Goal: Task Accomplishment & Management: Manage account settings

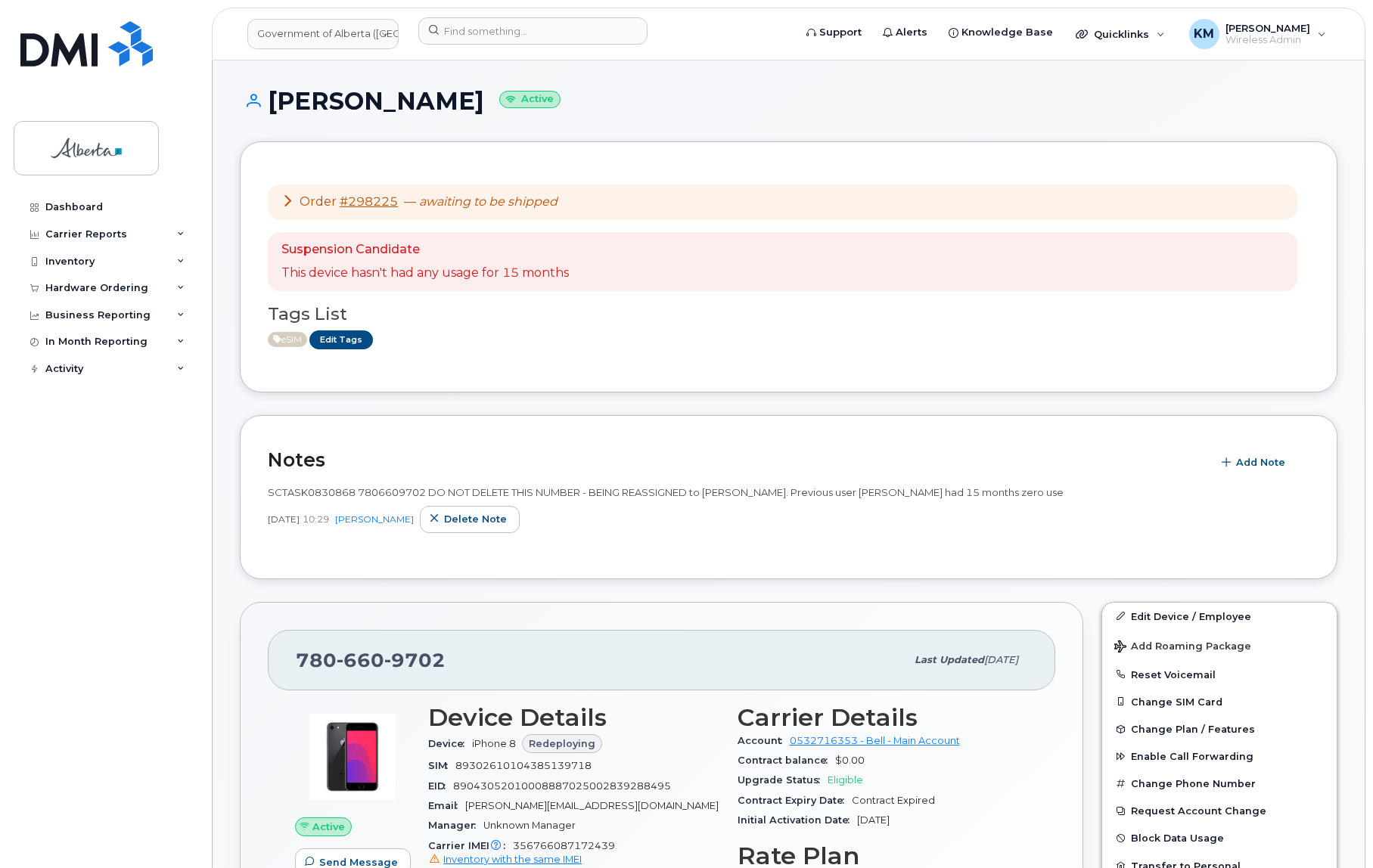
scroll to position [481, 0]
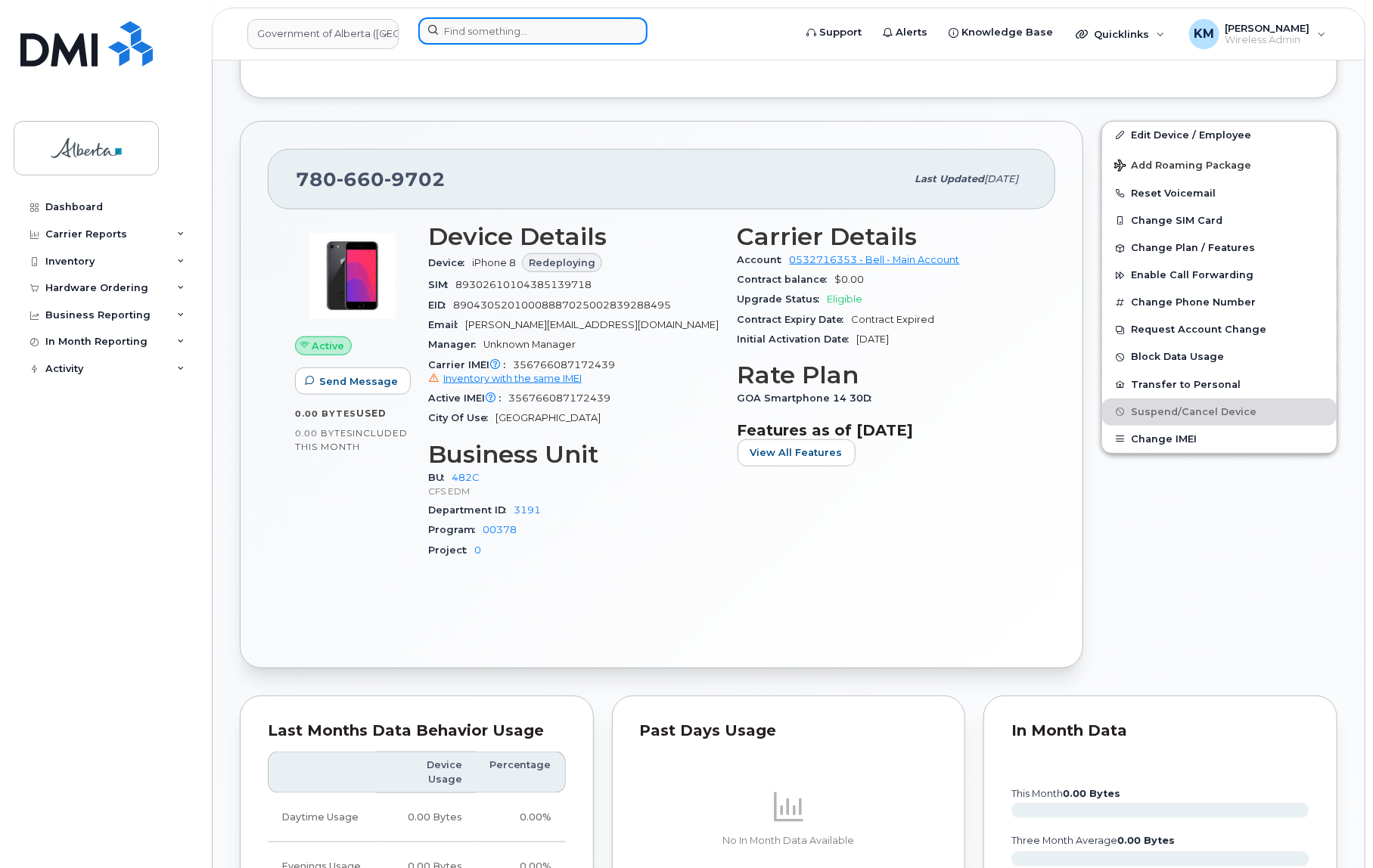
click at [475, 28] on input at bounding box center [533, 30] width 229 height 27
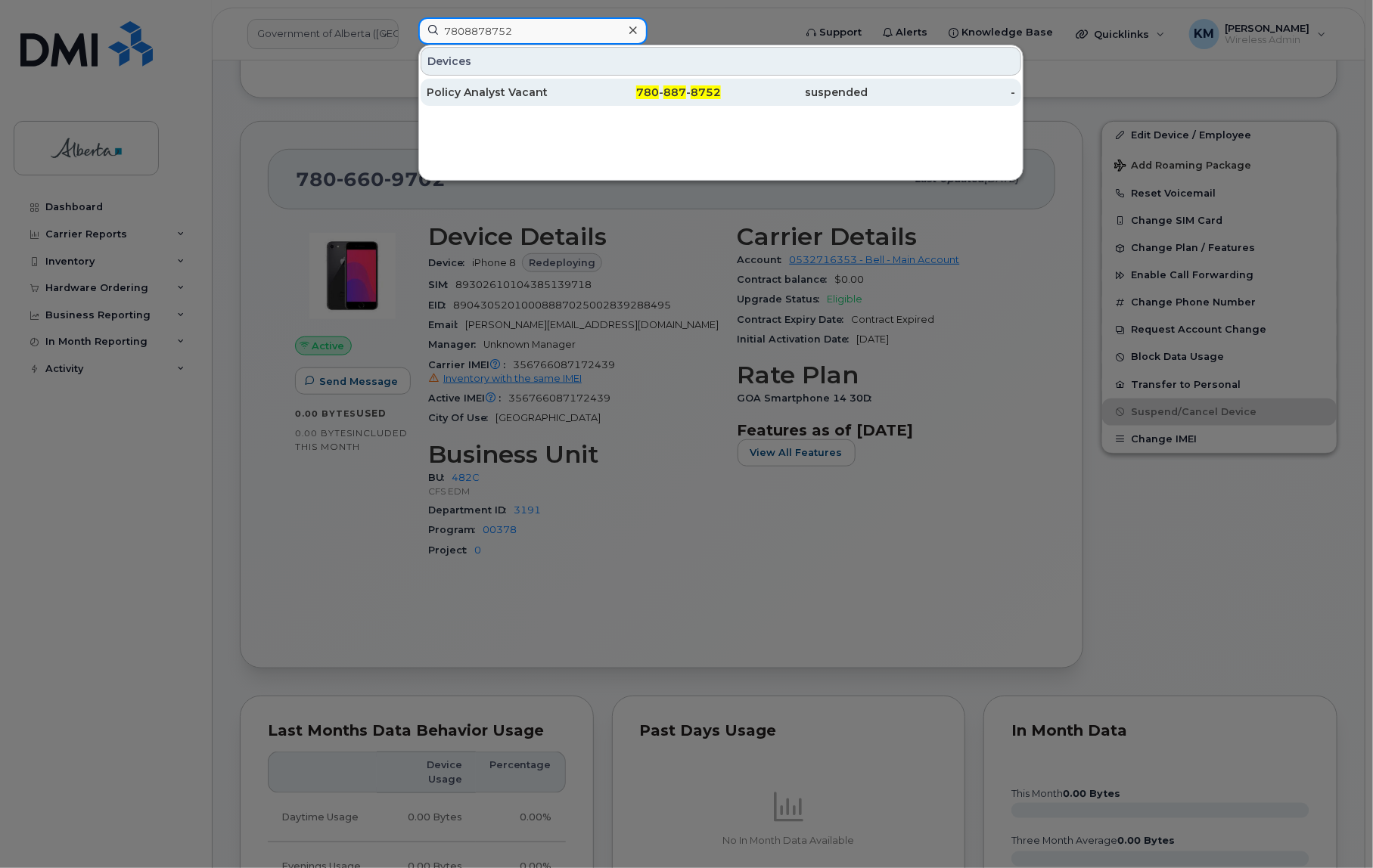
type input "7808878752"
click at [515, 94] on div "Policy Analyst Vacant" at bounding box center [500, 92] width 147 height 15
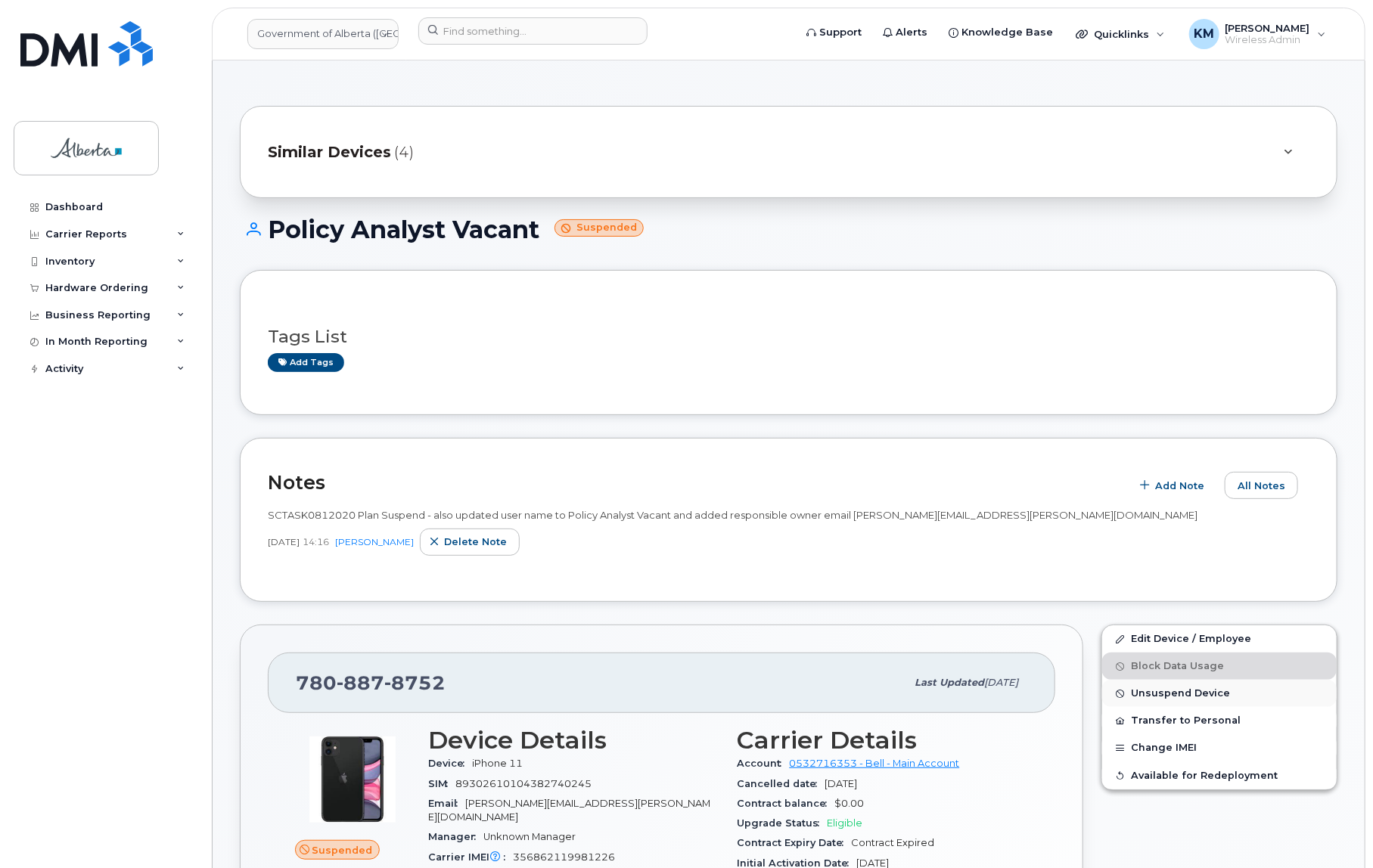
click at [1190, 693] on span "Unsuspend Device" at bounding box center [1180, 694] width 99 height 11
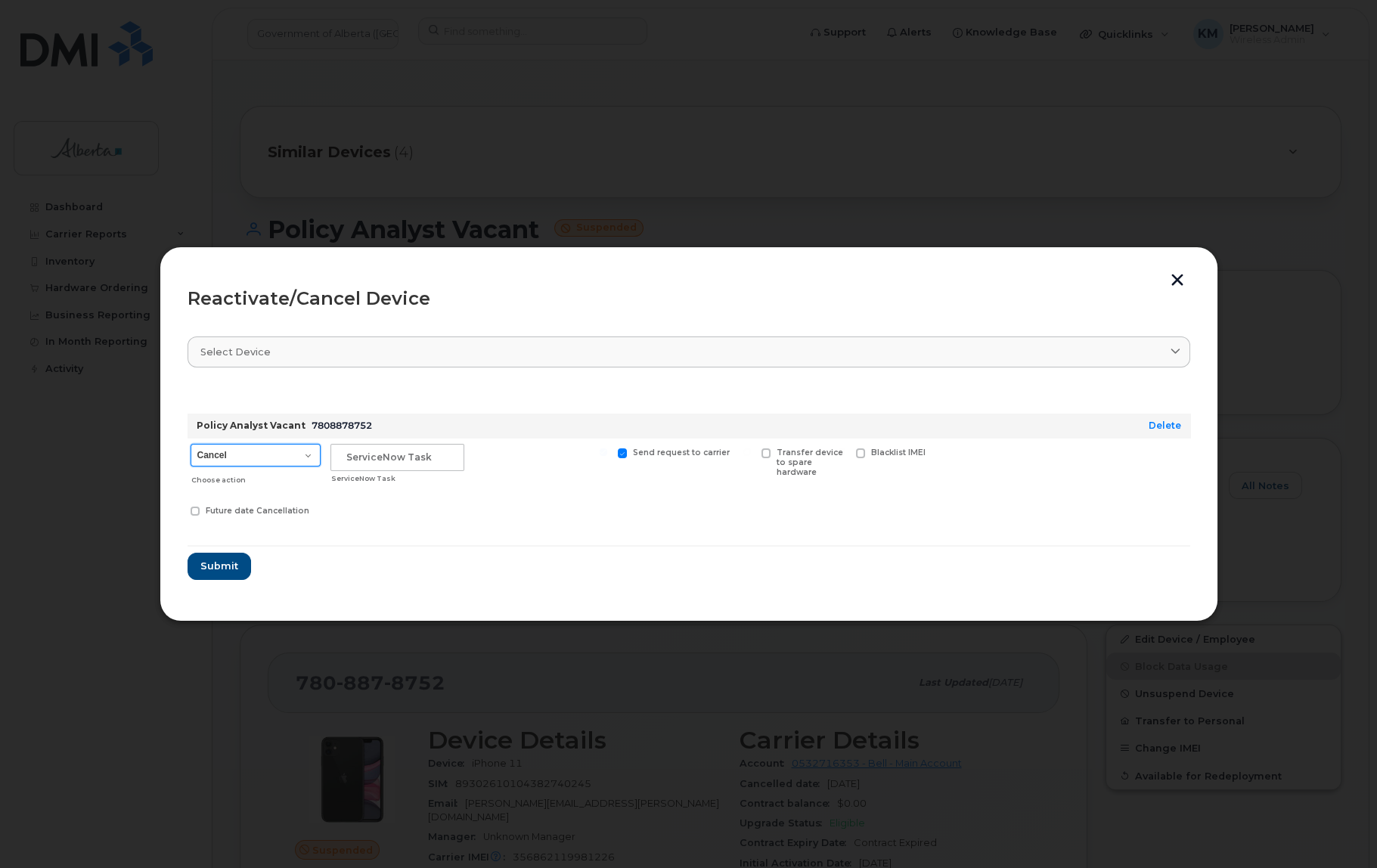
click at [293, 458] on select "Cancel Suspend - Extend Suspension Reactivate" at bounding box center [256, 455] width 130 height 23
select select "[object Object]"
click at [191, 444] on select "Cancel Suspend - Extend Suspension Reactivate" at bounding box center [256, 455] width 130 height 23
click at [362, 465] on input "text" at bounding box center [397, 457] width 134 height 27
type input "SCTASK0832803"
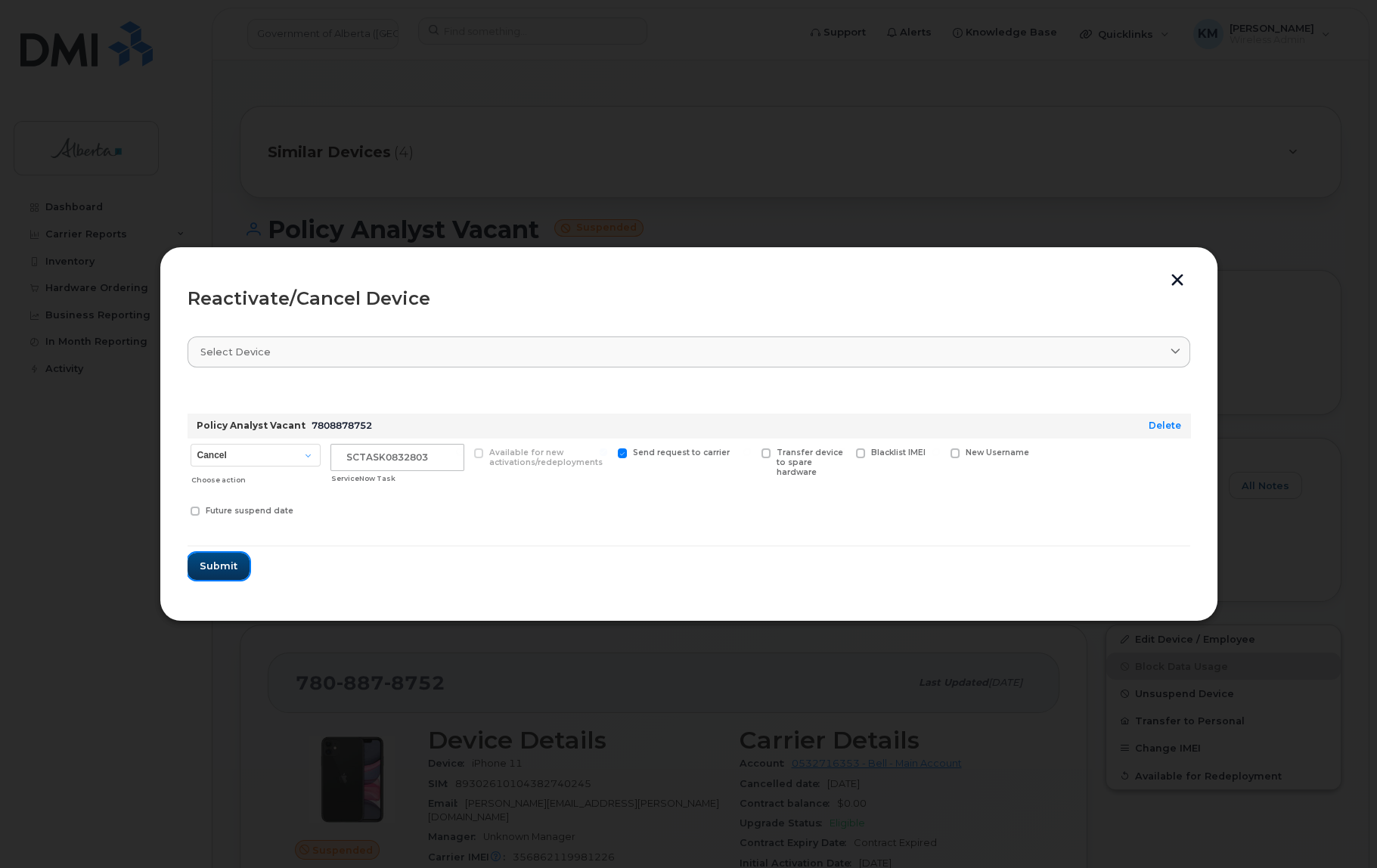
click at [225, 570] on span "Submit" at bounding box center [219, 566] width 38 height 15
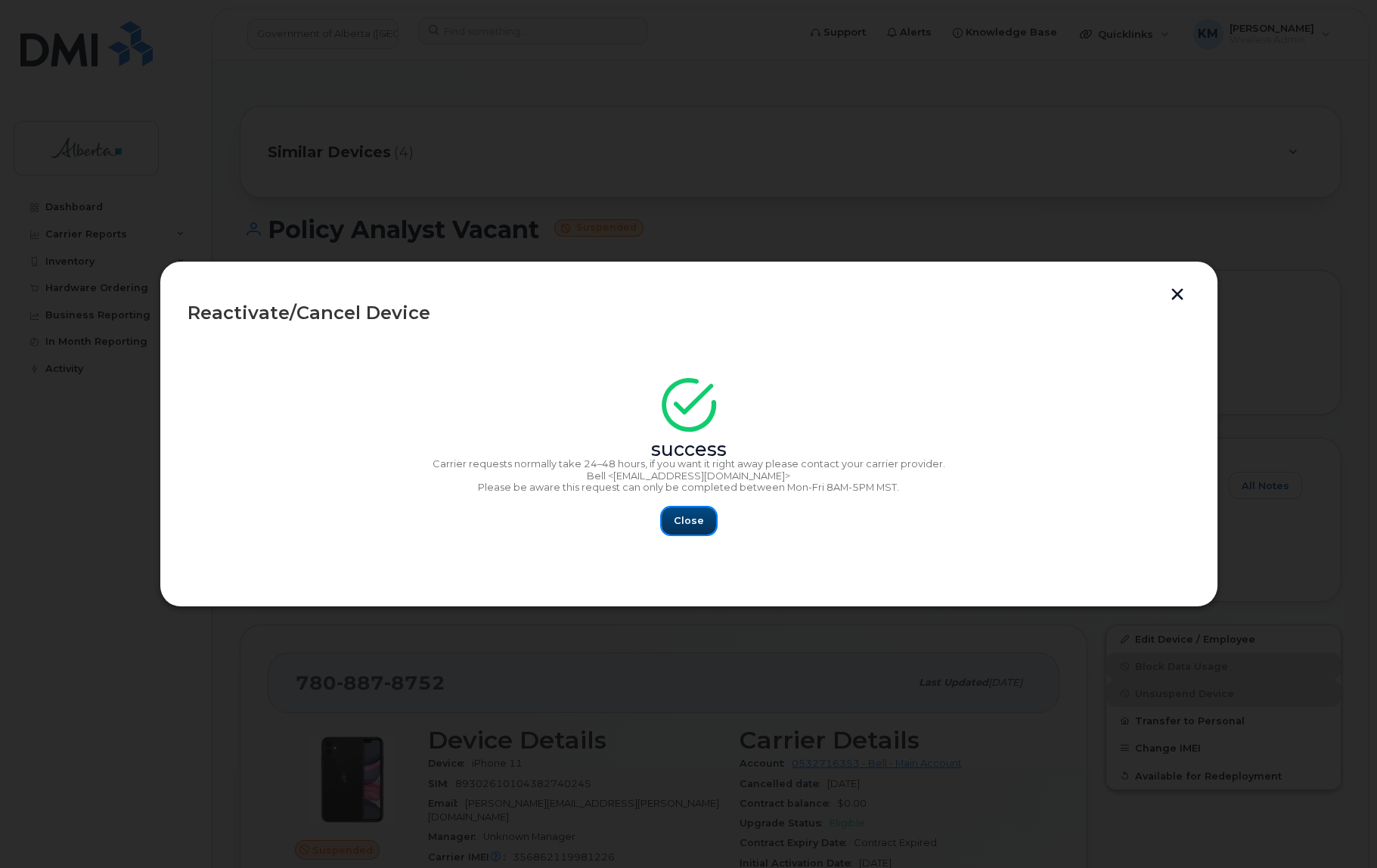
click at [686, 526] on span "Close" at bounding box center [688, 520] width 30 height 15
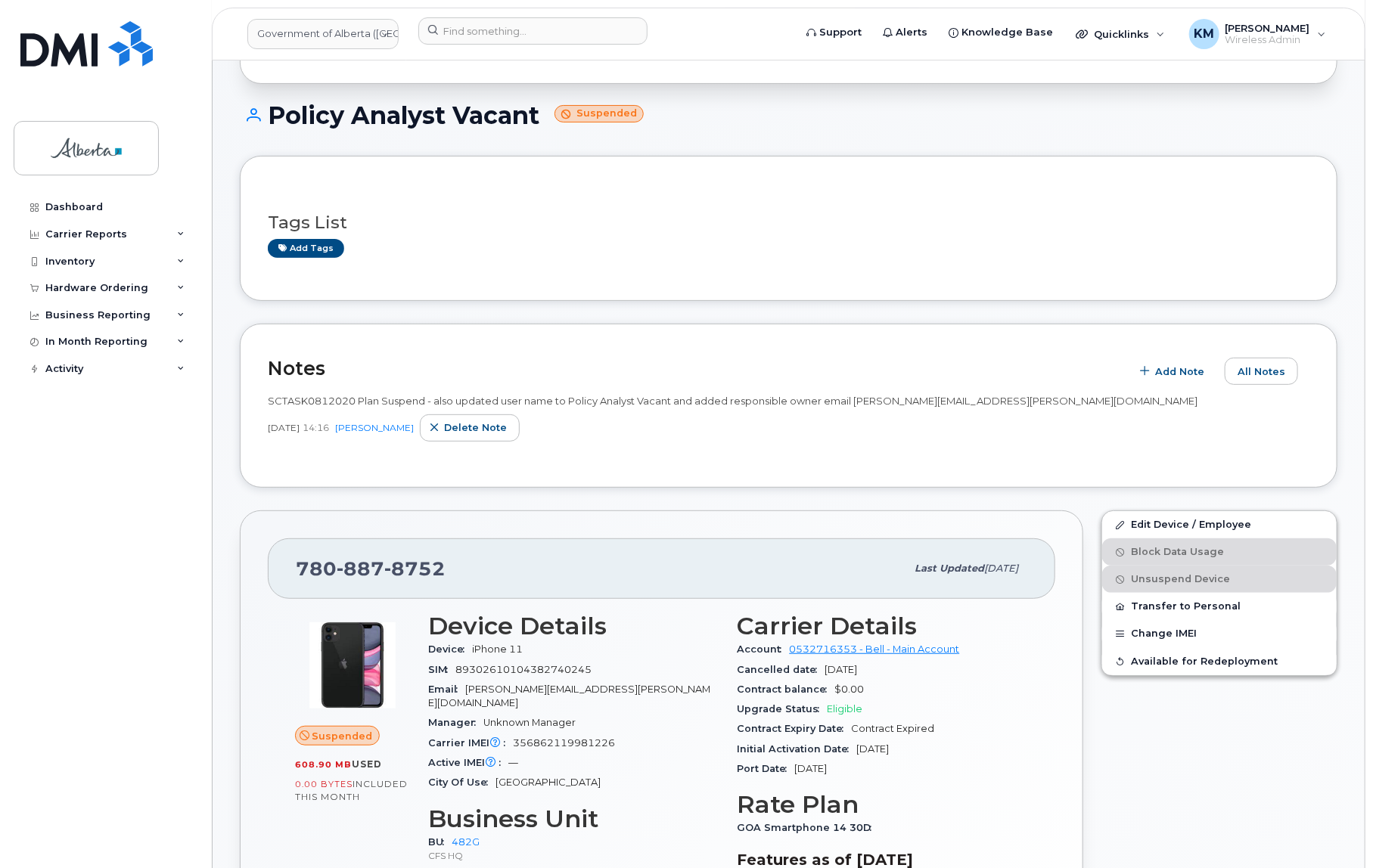
scroll to position [137, 0]
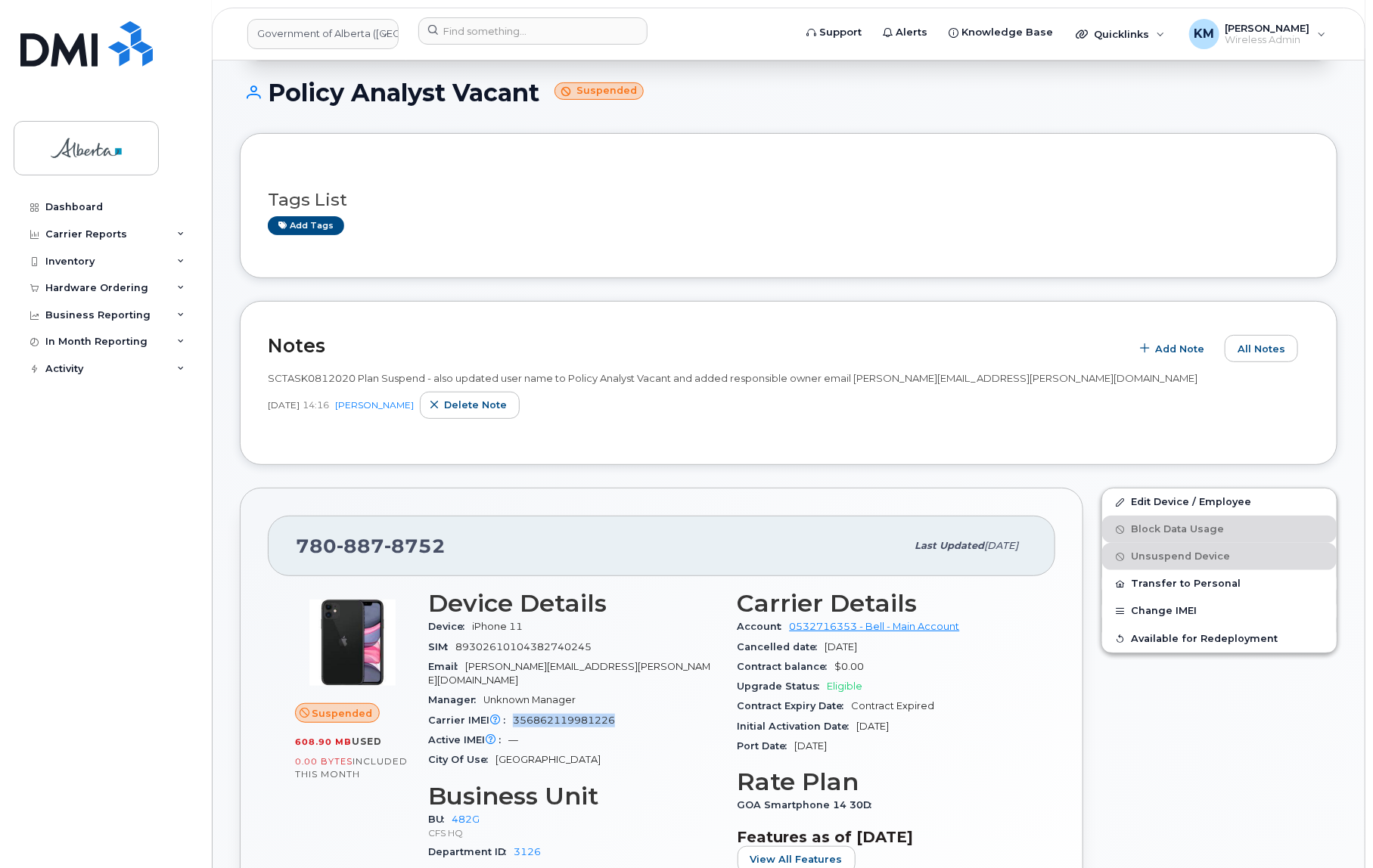
drag, startPoint x: 620, startPoint y: 708, endPoint x: 510, endPoint y: 708, distance: 110.0
click at [510, 711] on div "Carrier IMEI Carrier IMEI is reported during the last billing cycle or change o…" at bounding box center [574, 721] width 291 height 20
copy span "356862119981226"
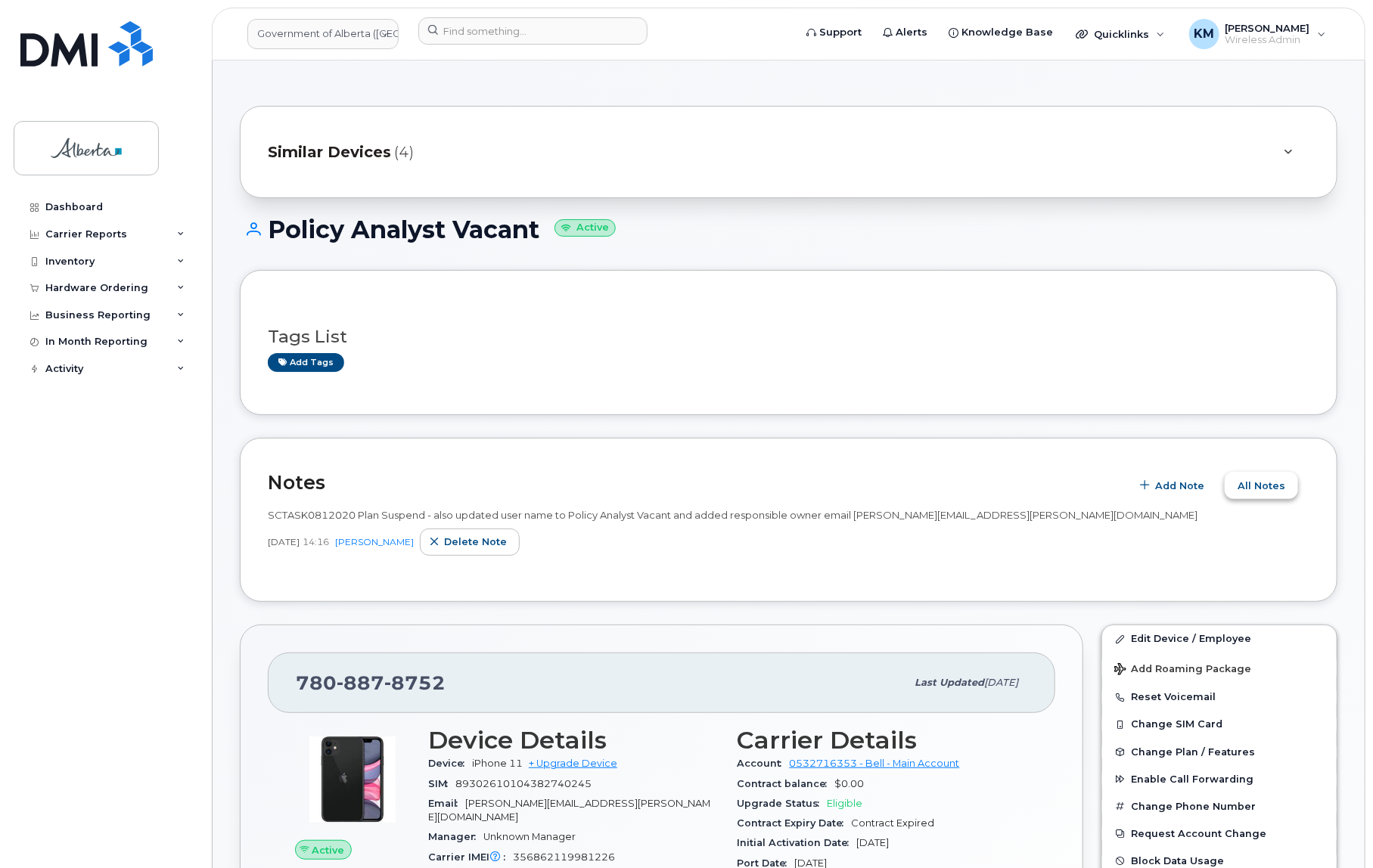
click at [1262, 488] on span "All Notes" at bounding box center [1261, 486] width 48 height 15
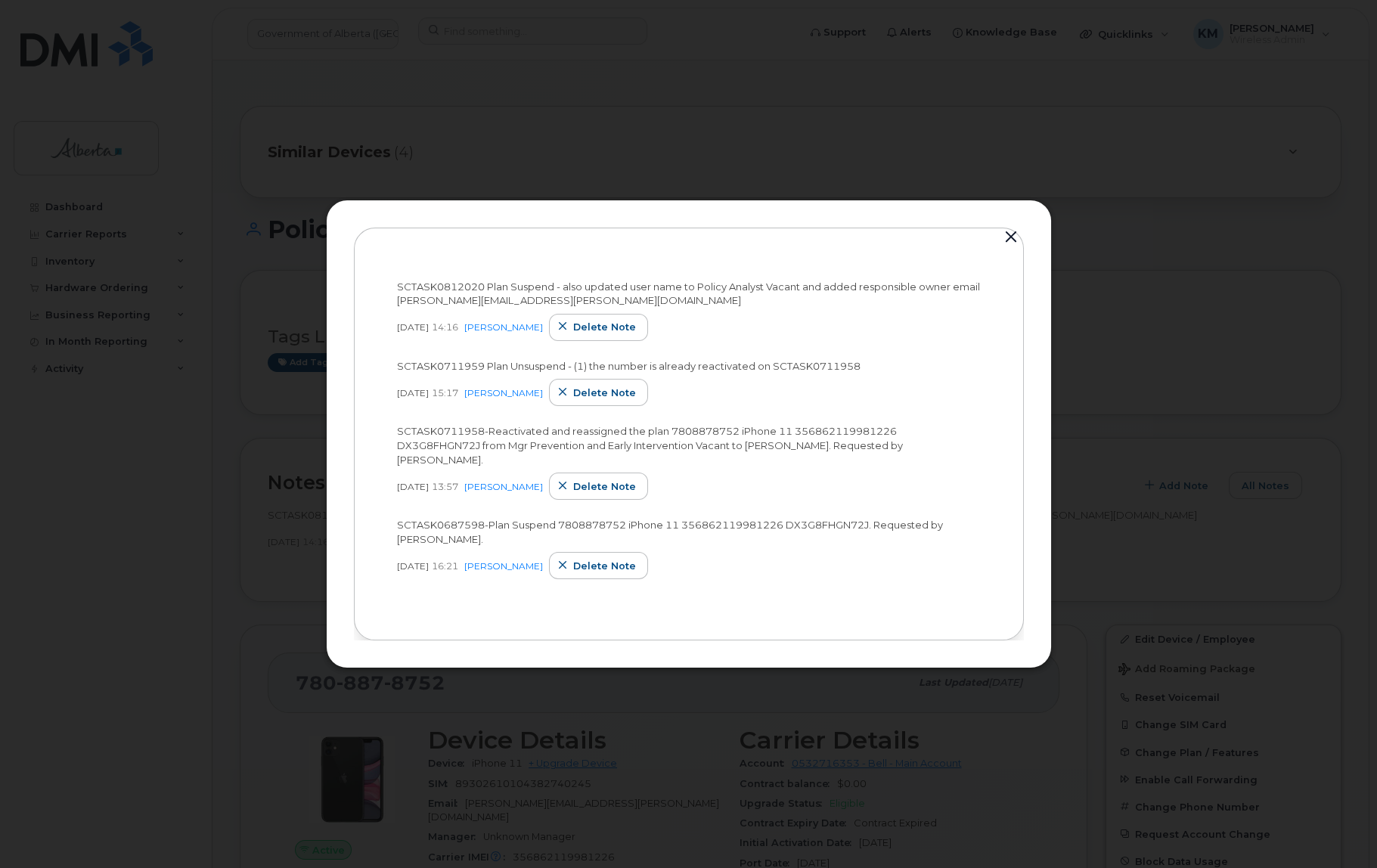
click at [1010, 240] on button "button" at bounding box center [1011, 238] width 23 height 21
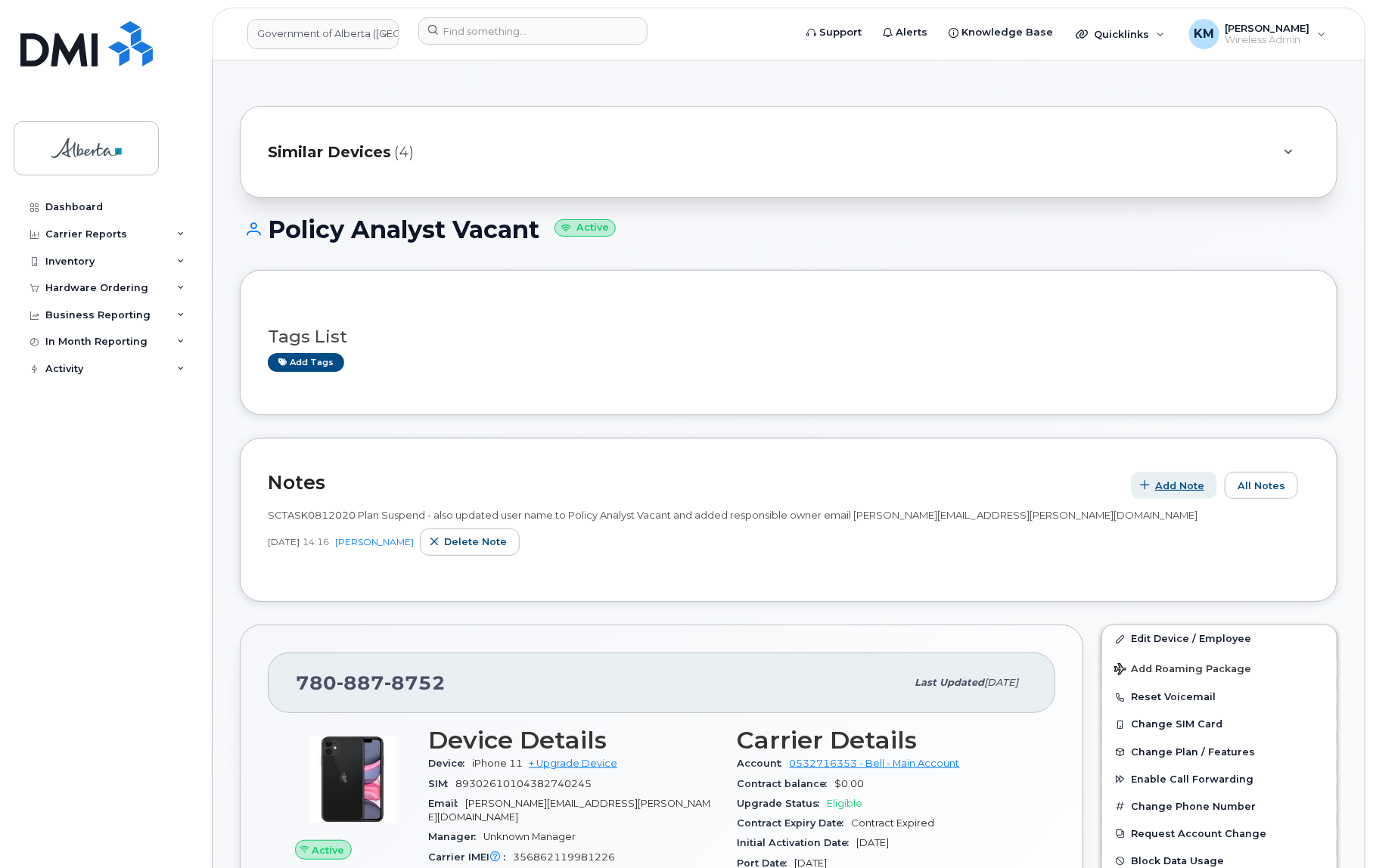
click at [1170, 480] on span "Add Note" at bounding box center [1180, 486] width 49 height 15
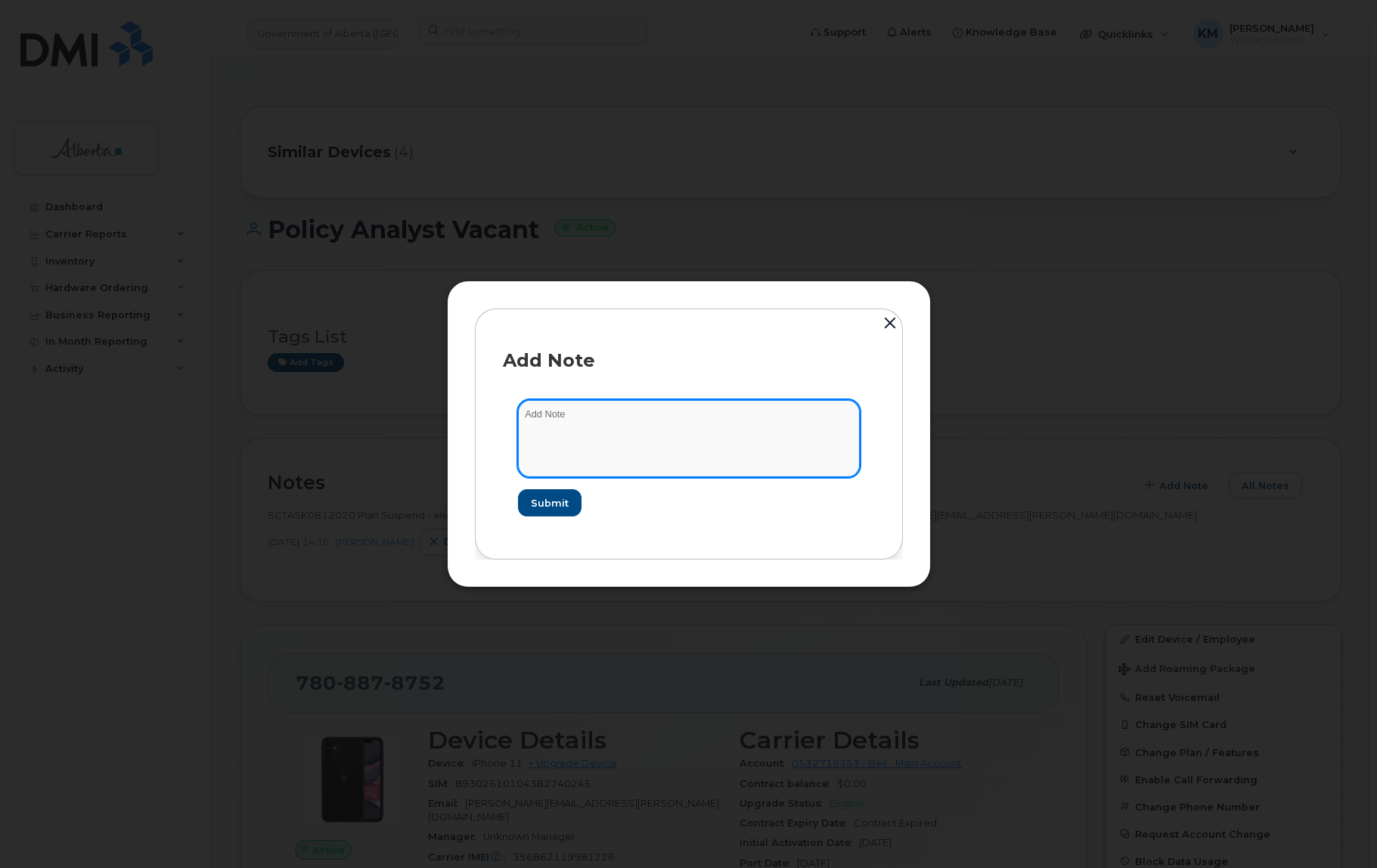
click at [662, 442] on textarea at bounding box center [689, 438] width 342 height 77
click at [665, 411] on textarea "SCTASK0832803 -" at bounding box center [689, 438] width 342 height 77
paste textarea "Device Plan Reassign - (1) 7808878752 iPhone 11 356862119981226 DX3G8FHGN72J Po…"
type textarea "SCTASK0832803 - Device Plan Reassign - (1) 7808878752 iPhone 11 356862119981226…"
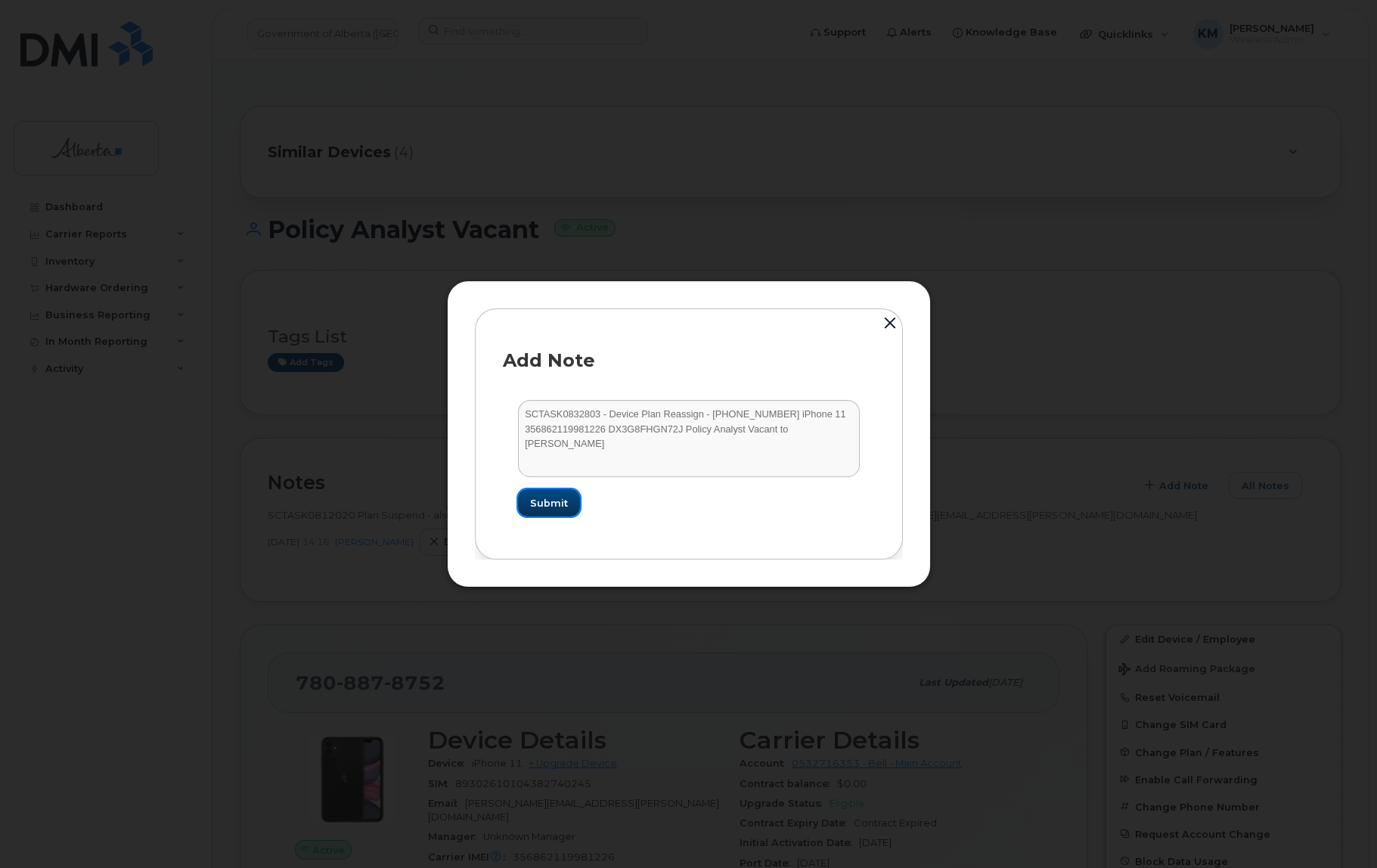
click at [568, 506] on button "Submit" at bounding box center [550, 502] width 62 height 27
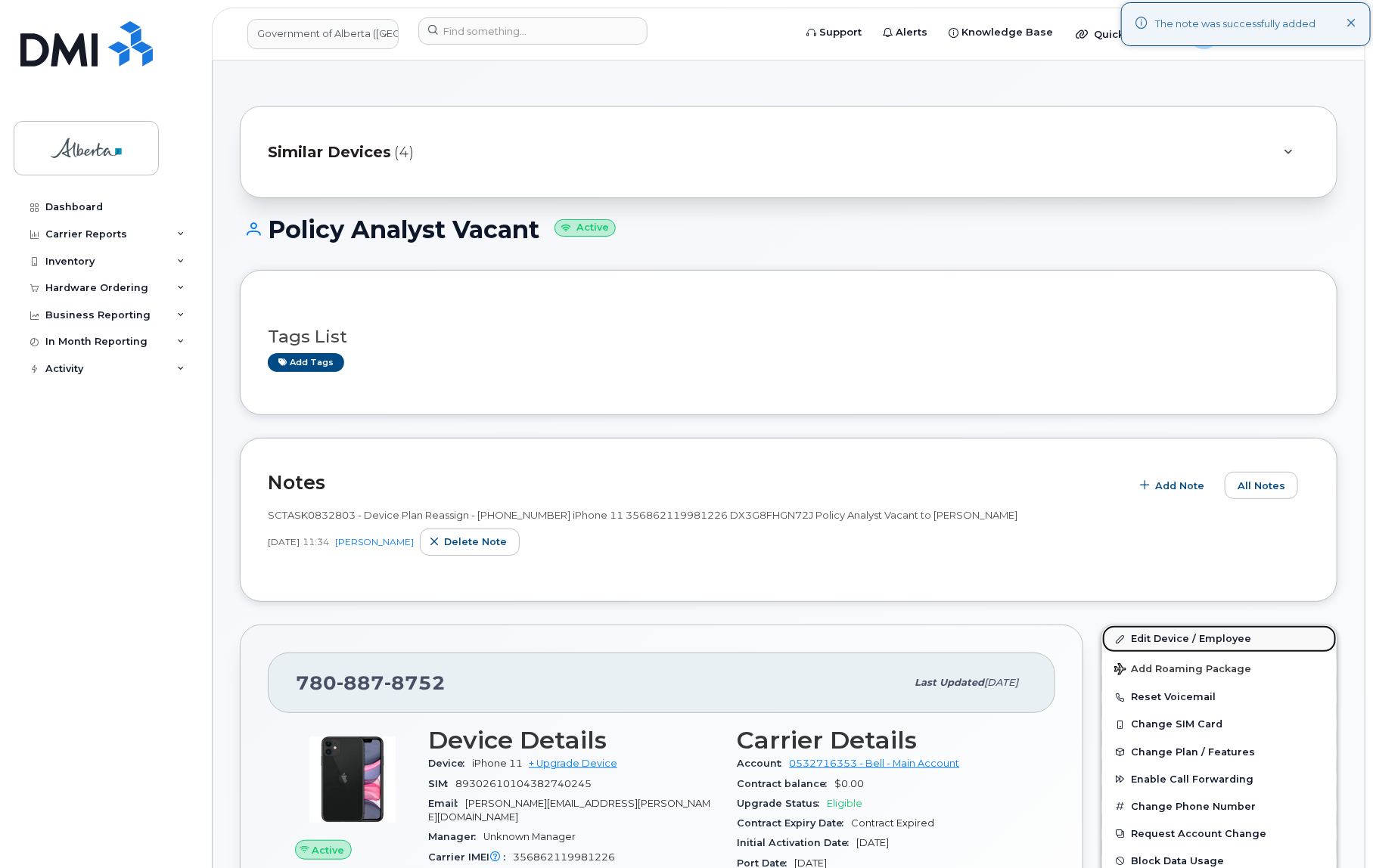
click at [1171, 631] on link "Edit Device / Employee" at bounding box center [1219, 638] width 234 height 27
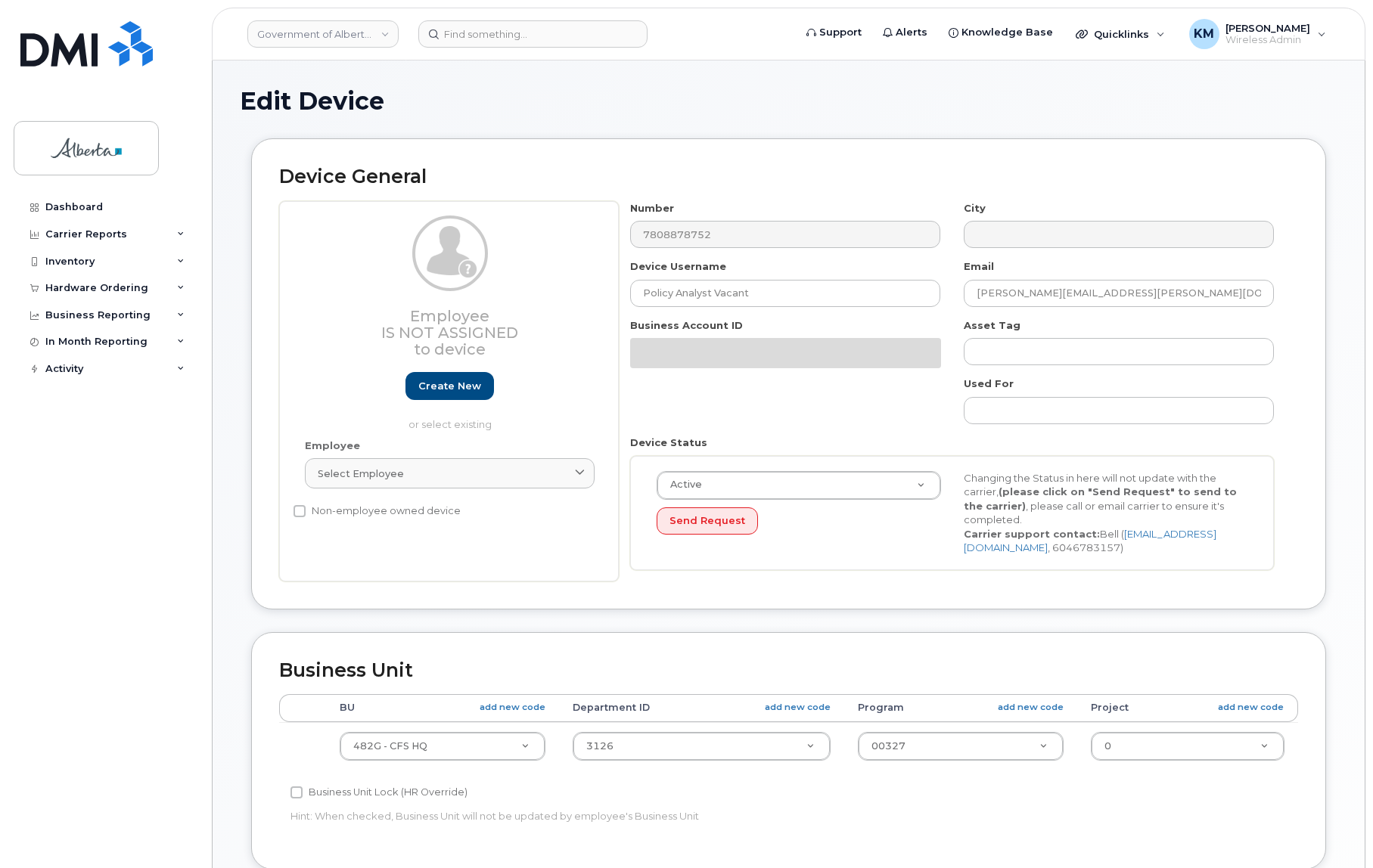
select select "4120337"
drag, startPoint x: 741, startPoint y: 293, endPoint x: 611, endPoint y: 293, distance: 130.0
click at [611, 293] on div "Employee Is not assigned to device Create new or select existing Employee Selec…" at bounding box center [788, 391] width 1019 height 381
paste input "April Trumbley"
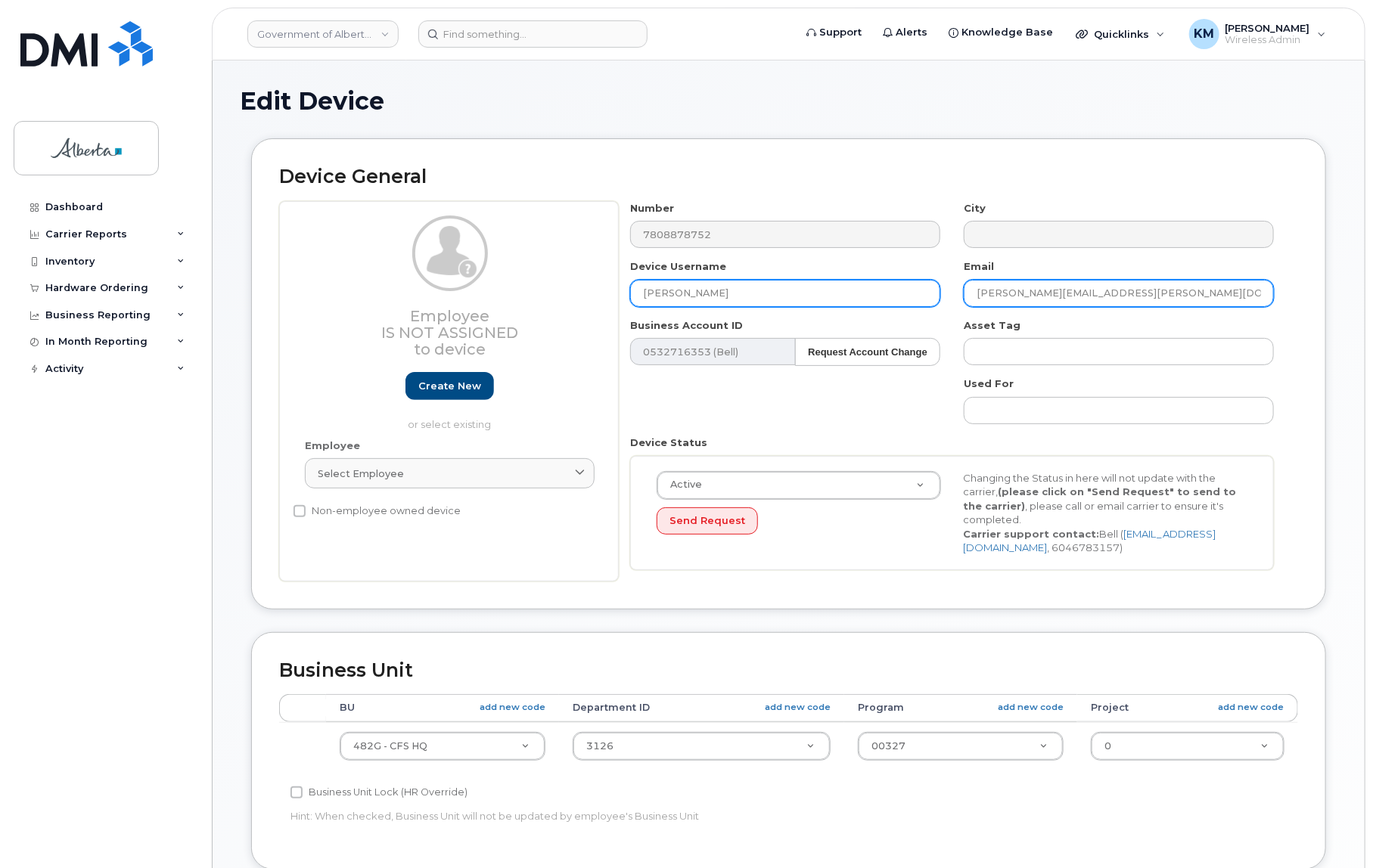
type input "April Trumbley"
drag, startPoint x: 1128, startPoint y: 292, endPoint x: 970, endPoint y: 295, distance: 158.0
click at [970, 295] on input "[PERSON_NAME][EMAIL_ADDRESS][PERSON_NAME][DOMAIN_NAME]" at bounding box center [1119, 293] width 311 height 27
paste input "April Trumbley"
click at [1076, 292] on input "April Trumbley" at bounding box center [1119, 293] width 311 height 27
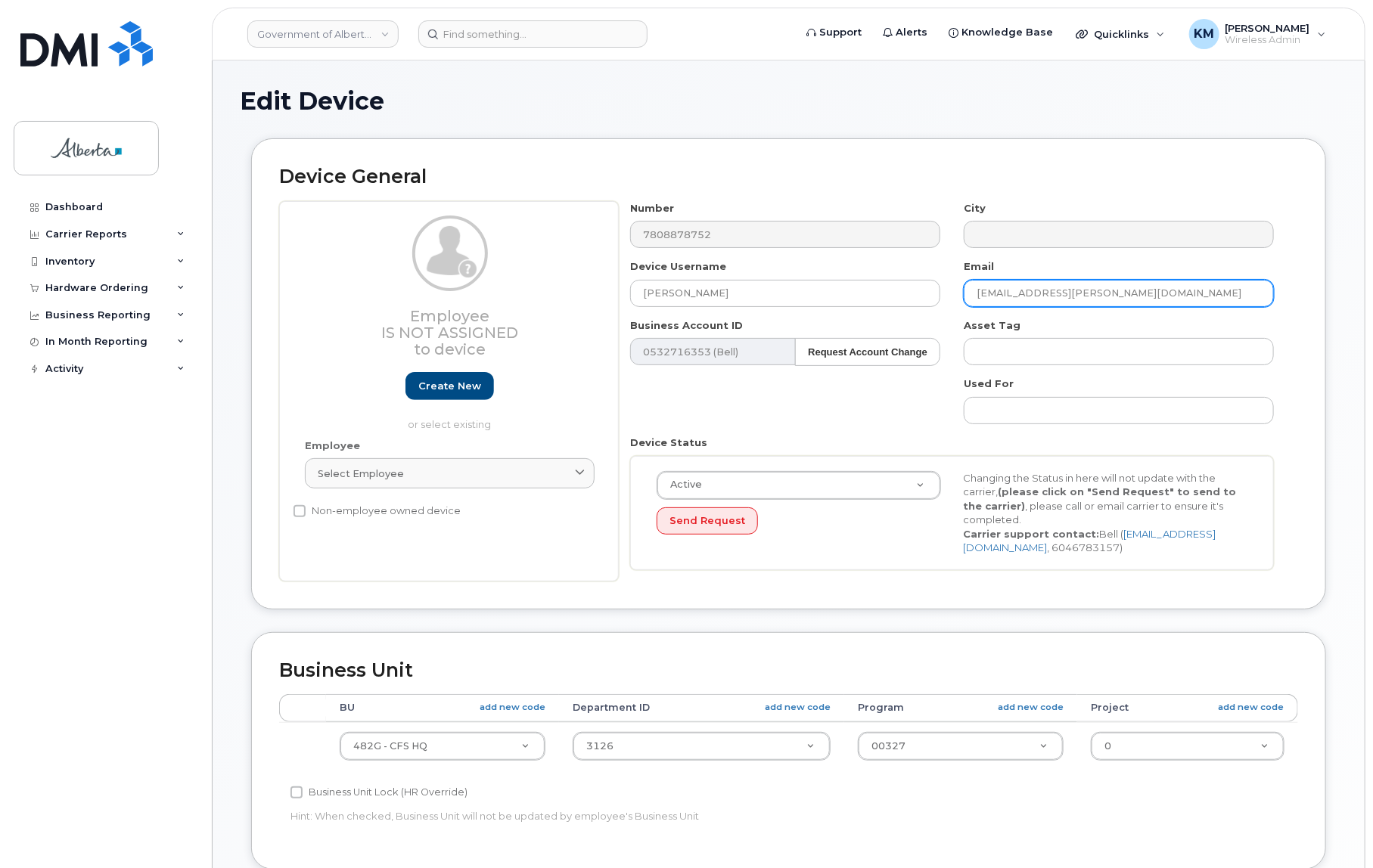
type input "April.Trumbley@gov.ab.ca"
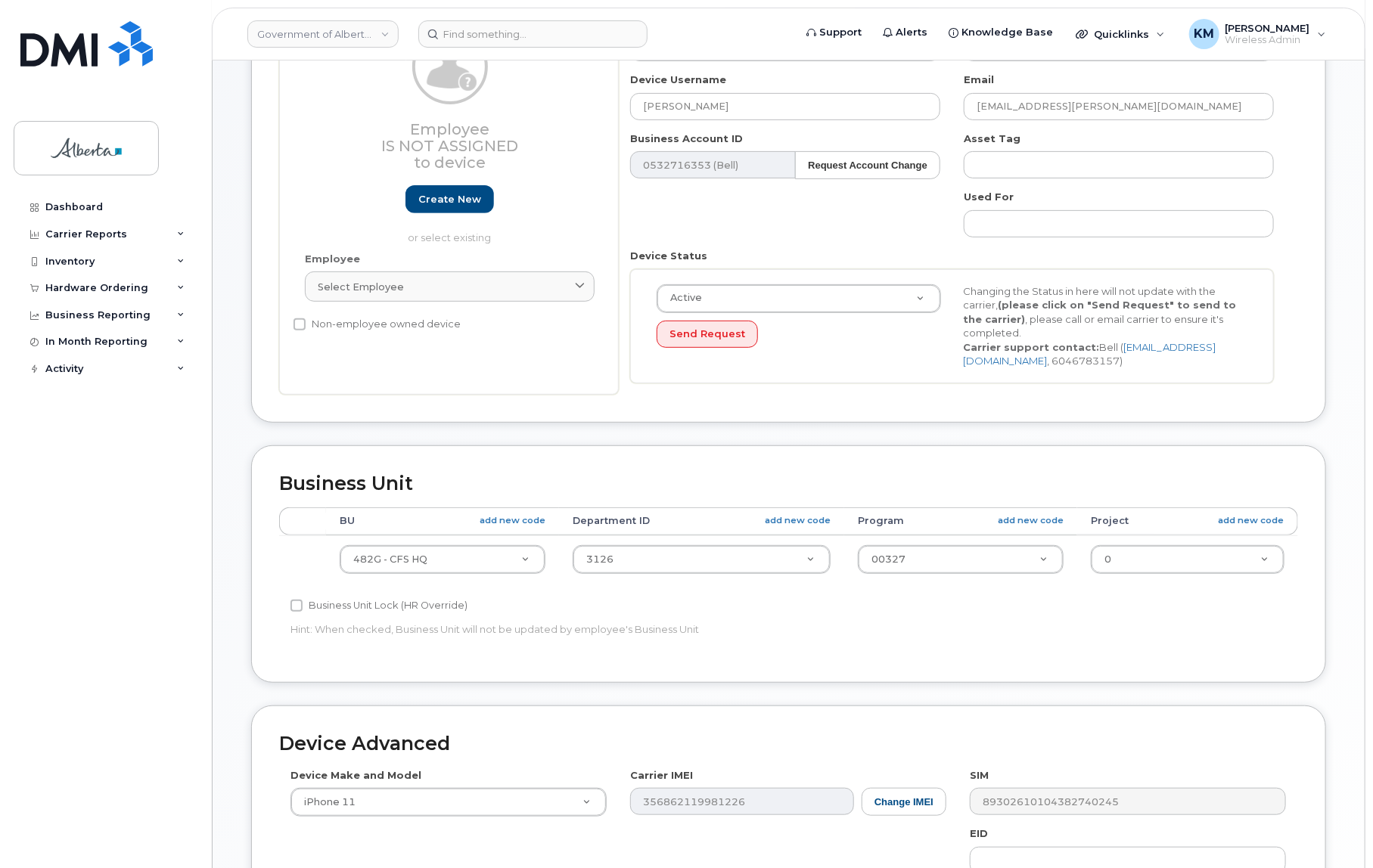
scroll to position [474, 0]
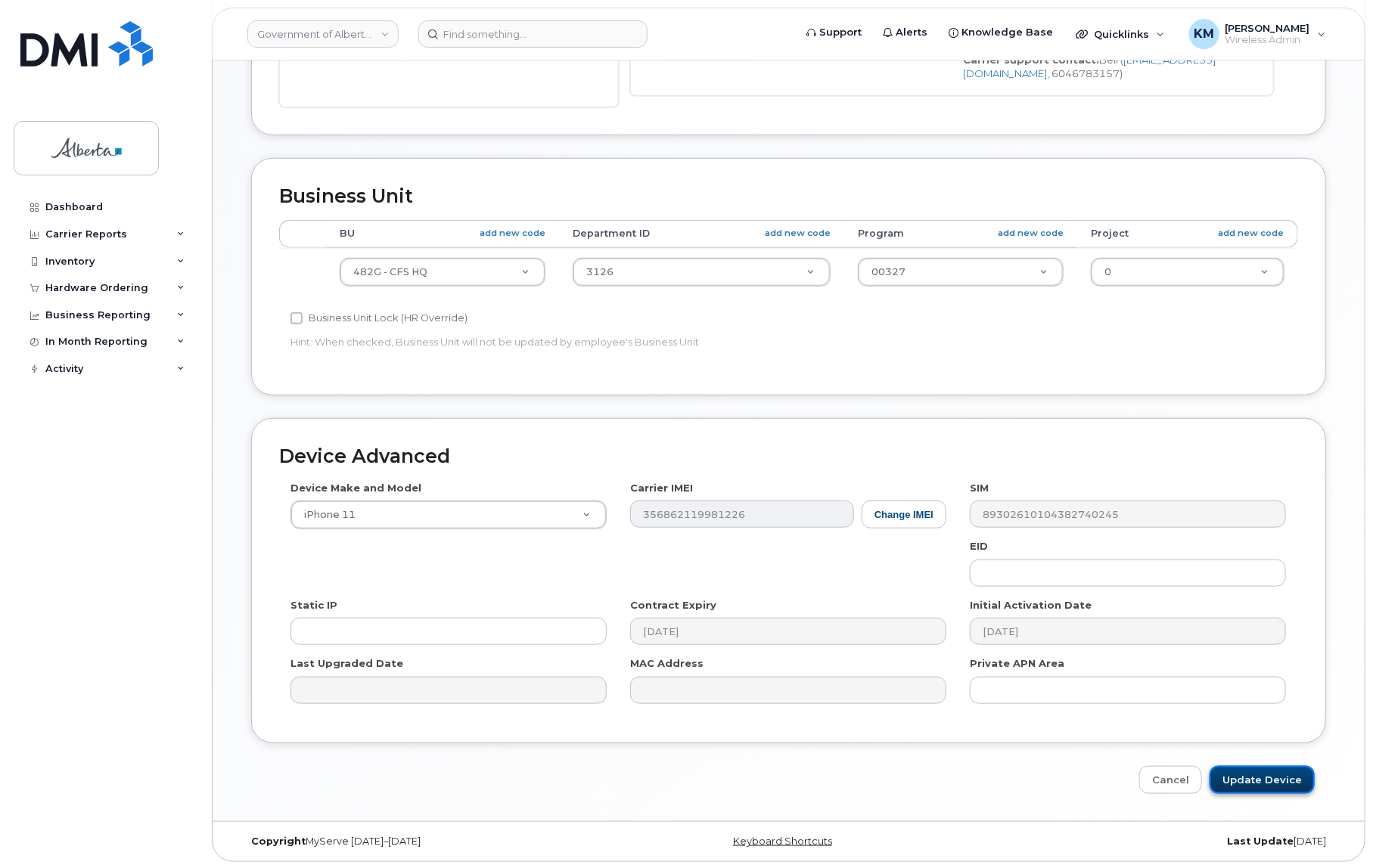
click at [1256, 782] on input "Update Device" at bounding box center [1262, 780] width 105 height 28
type input "Saving..."
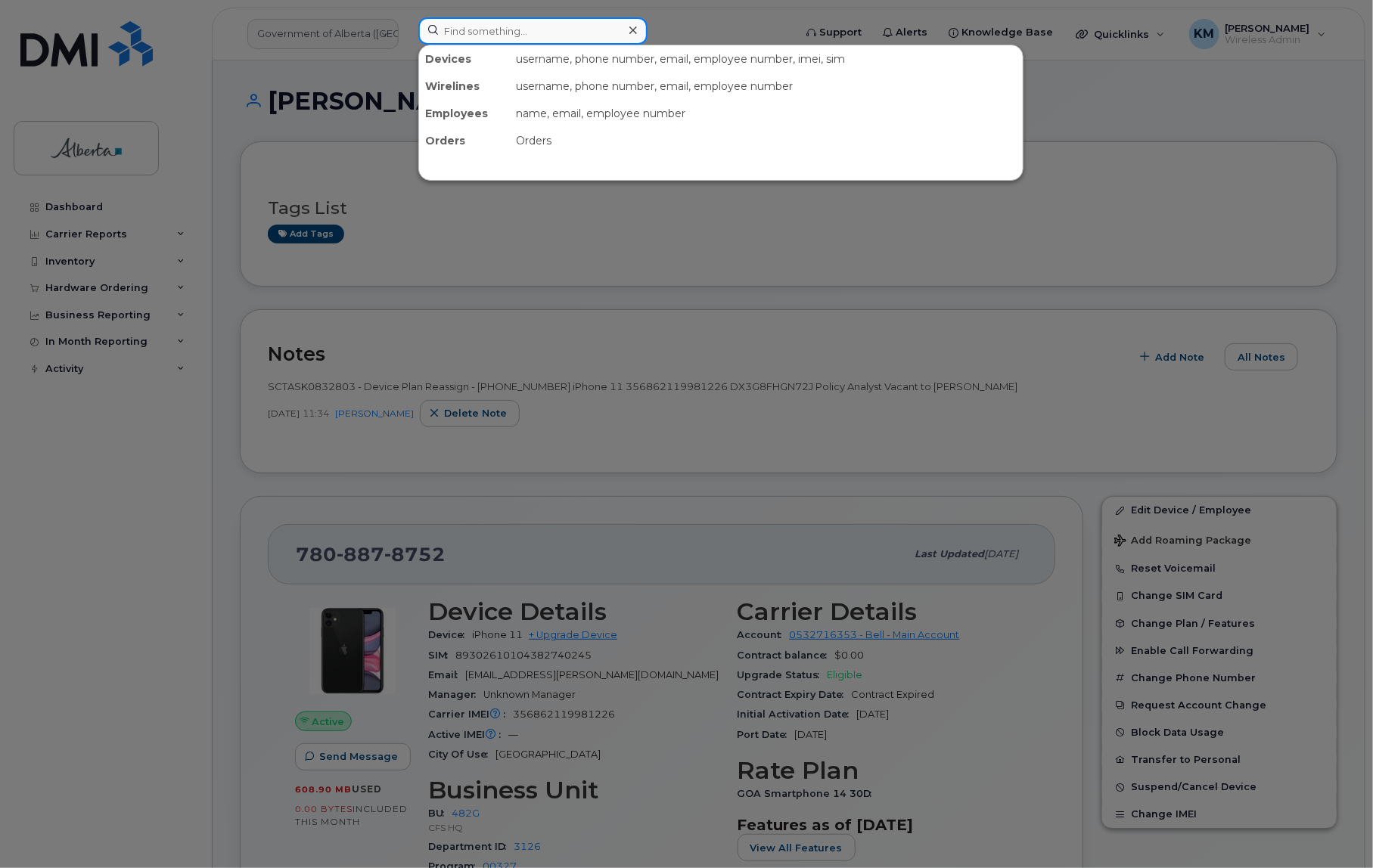
click at [473, 27] on input at bounding box center [533, 30] width 229 height 27
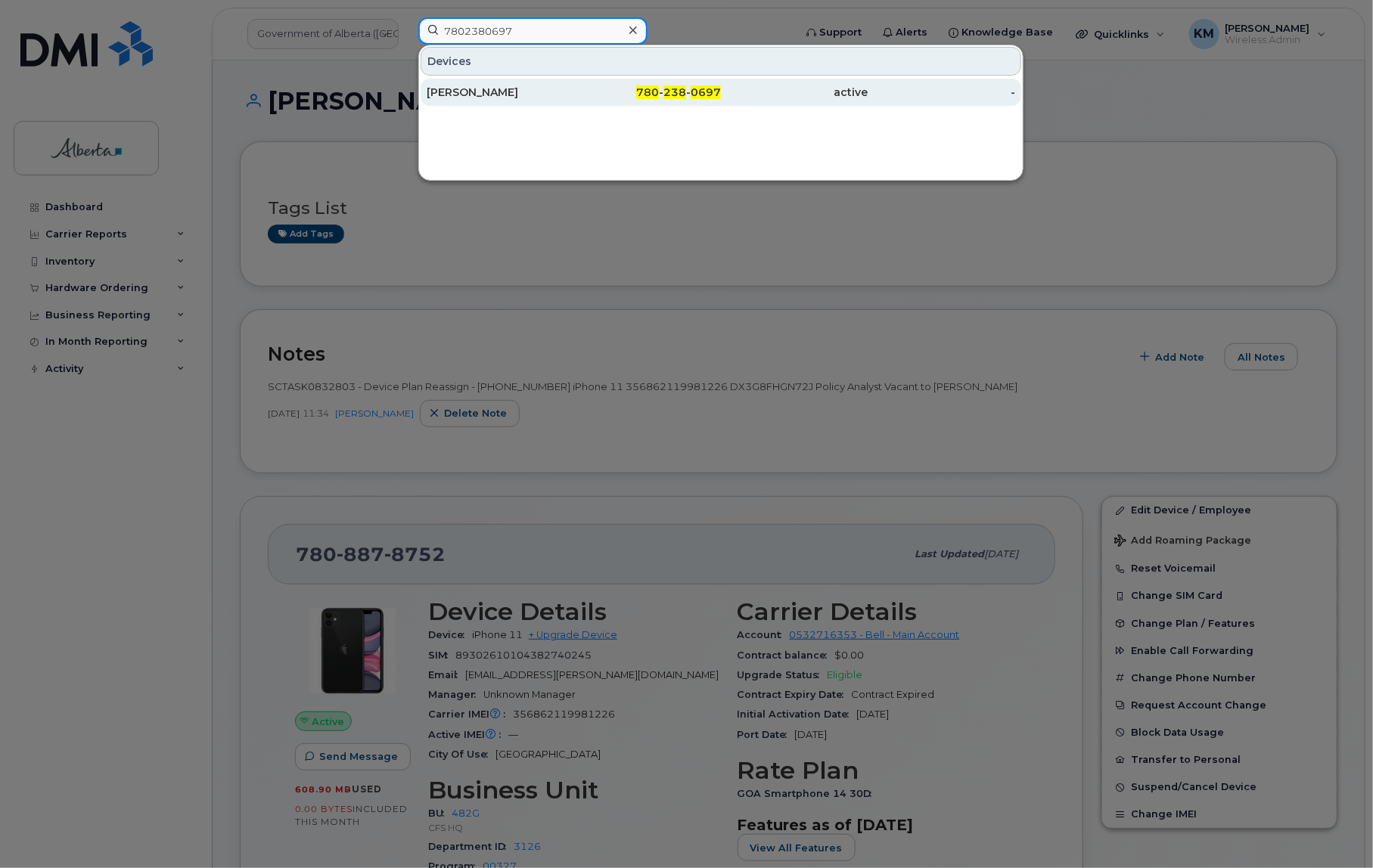
type input "7802380697"
click at [489, 98] on div "[PERSON_NAME]" at bounding box center [500, 92] width 147 height 15
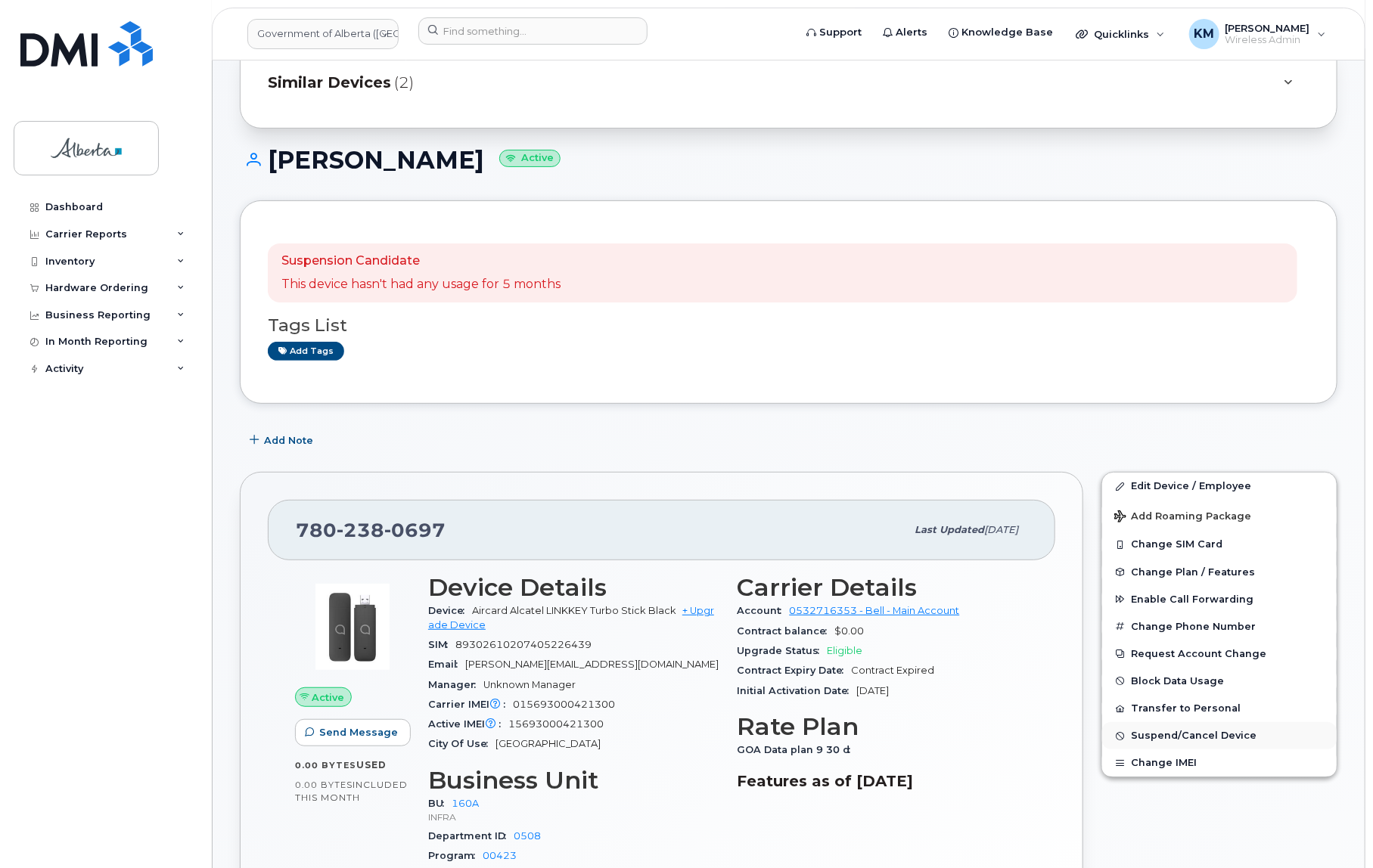
scroll to position [137, 0]
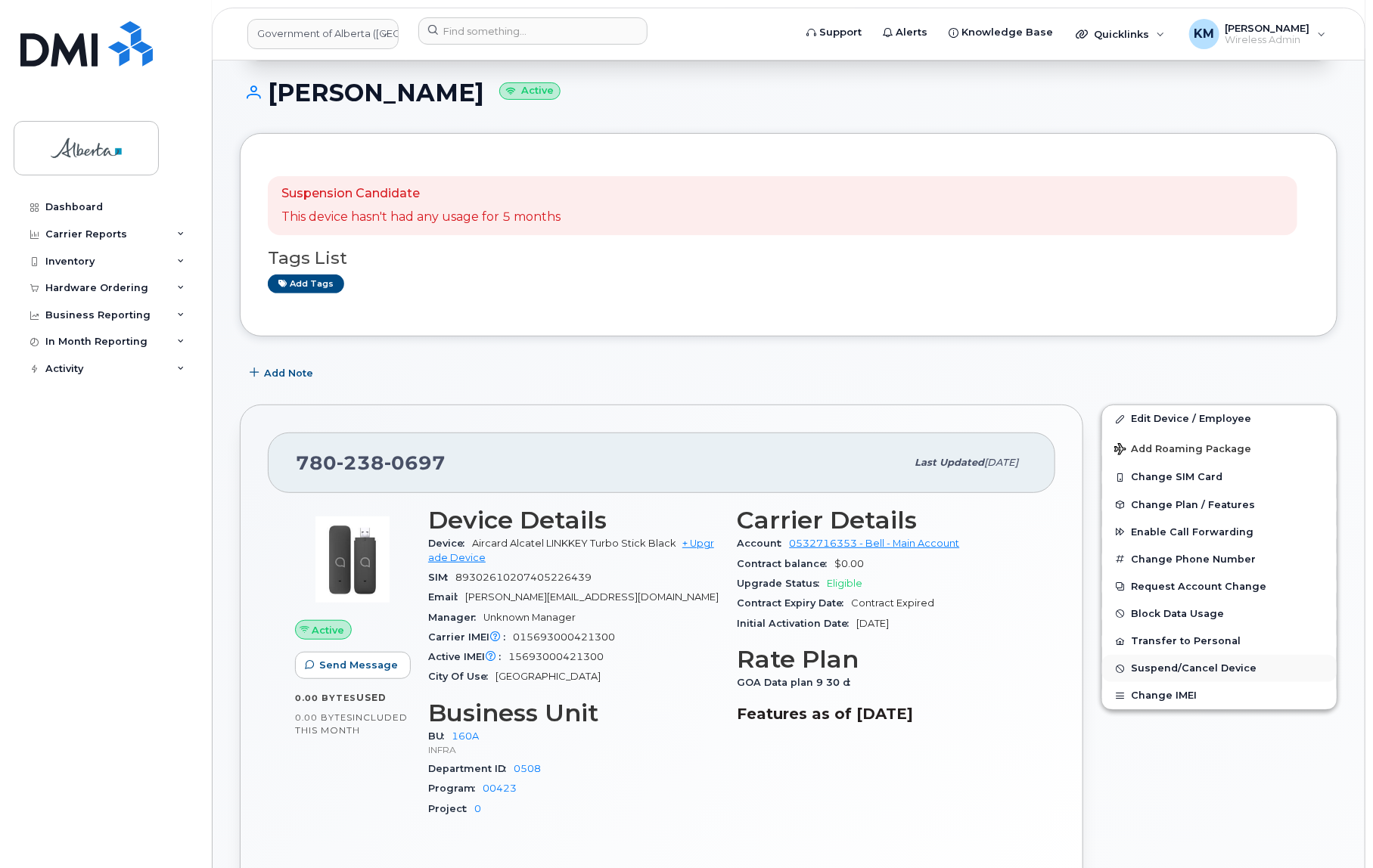
click at [1176, 669] on span "Suspend/Cancel Device" at bounding box center [1193, 669] width 126 height 11
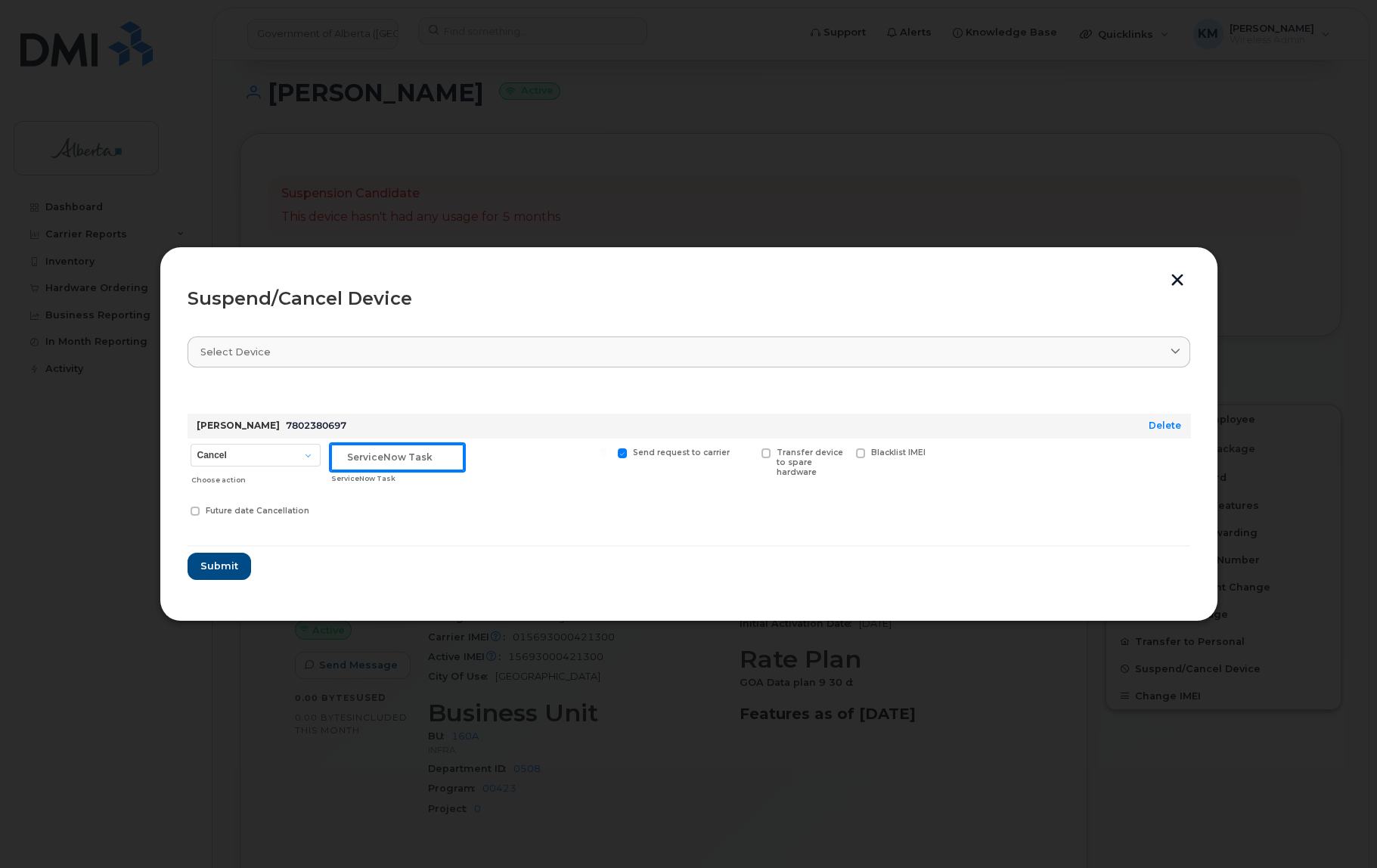
click at [434, 459] on input "text" at bounding box center [397, 457] width 134 height 27
type input "SCTASK0832778"
click at [219, 568] on span "Submit" at bounding box center [219, 566] width 38 height 15
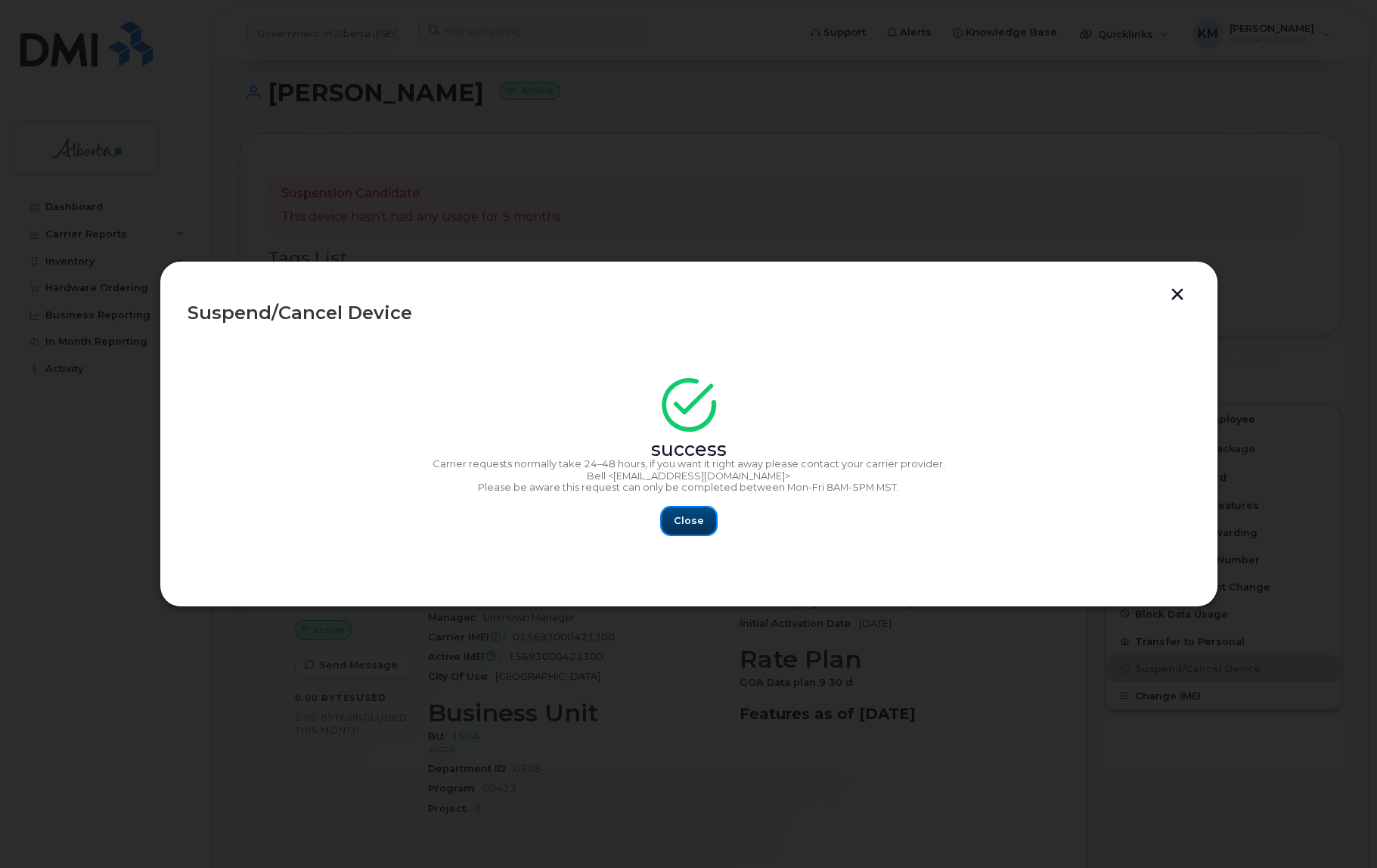
click at [681, 526] on span "Close" at bounding box center [688, 520] width 30 height 15
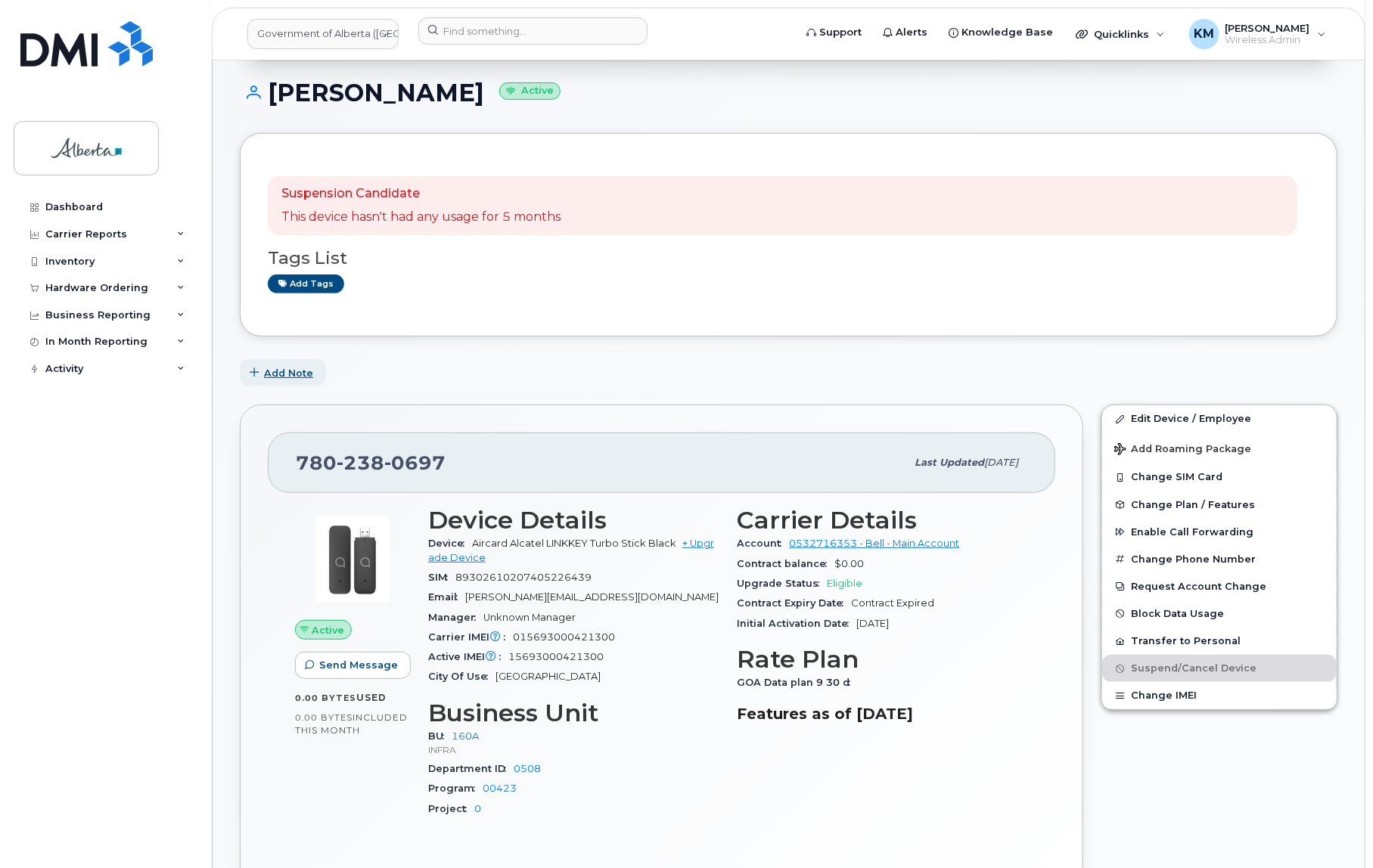
click at [276, 371] on span "Add Note" at bounding box center [288, 373] width 49 height 15
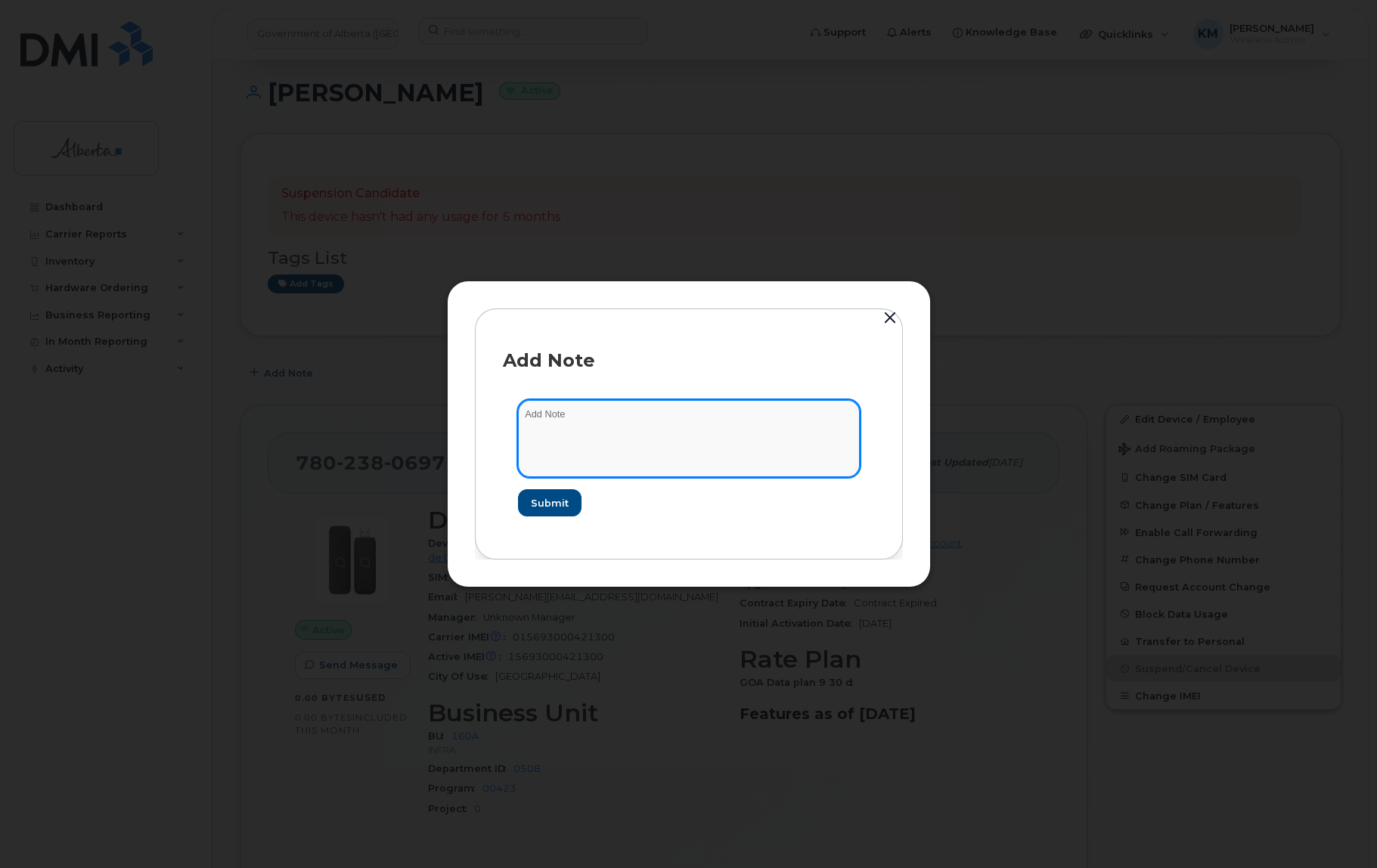
click at [581, 424] on textarea at bounding box center [689, 438] width 342 height 77
click at [655, 410] on textarea "SCTASK0832778 -" at bounding box center [689, 438] width 342 height 77
paste textarea "Plan Cancel - (1)"
type textarea "SCTASK0832778 - Plan Cancel - (1)"
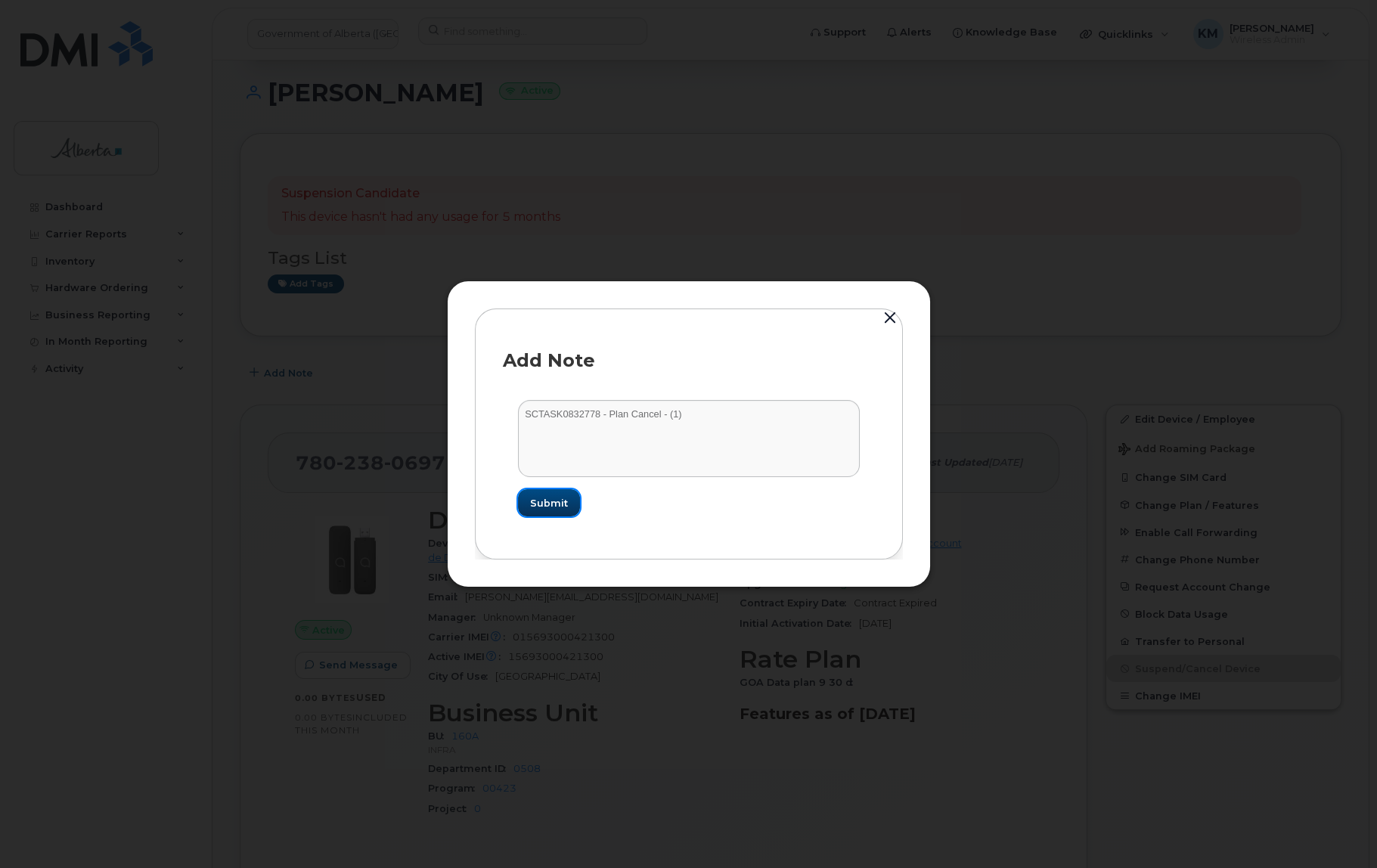
click at [558, 501] on span "Submit" at bounding box center [549, 503] width 38 height 15
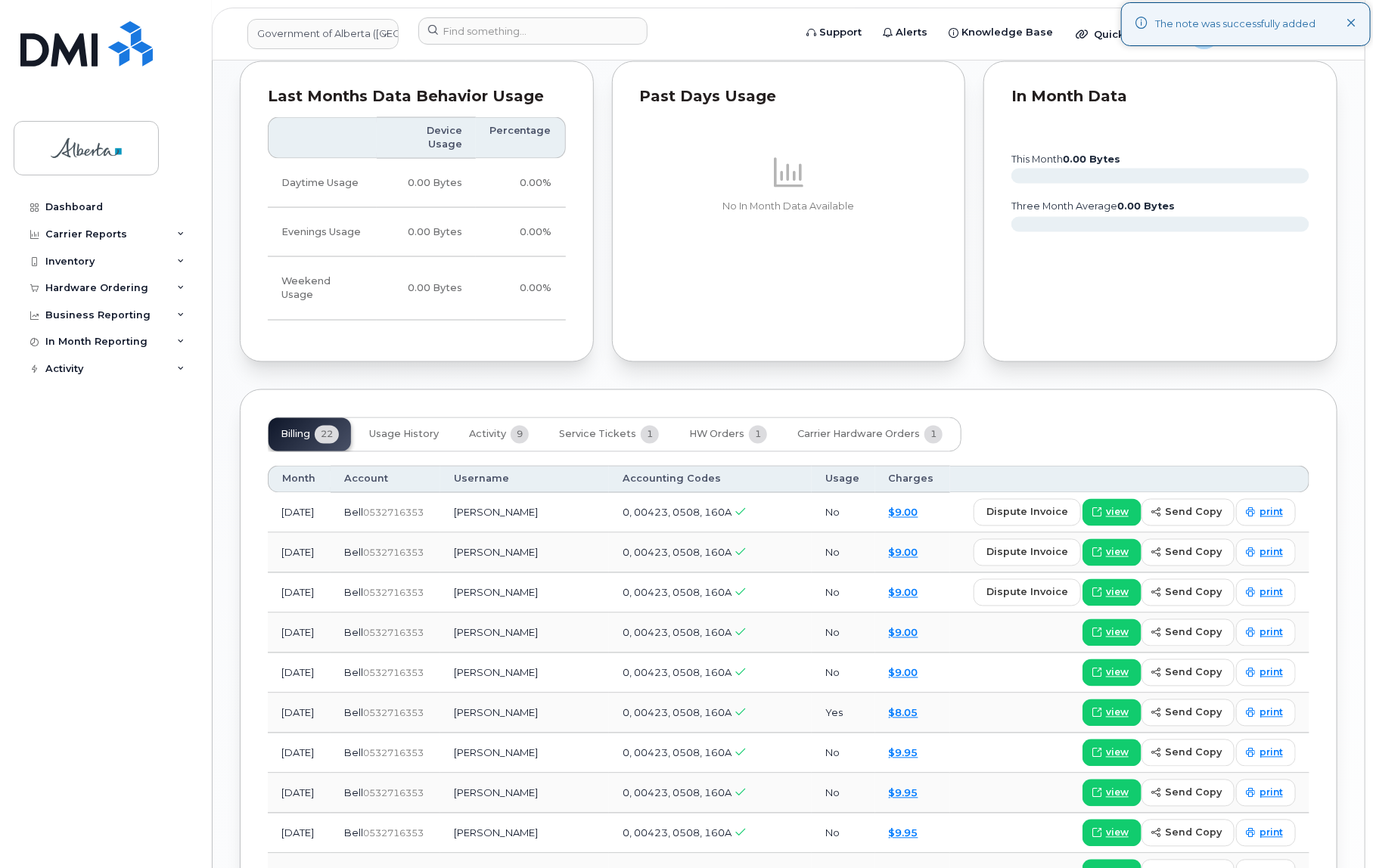
scroll to position [1169, 0]
